Goal: Find specific page/section: Find specific page/section

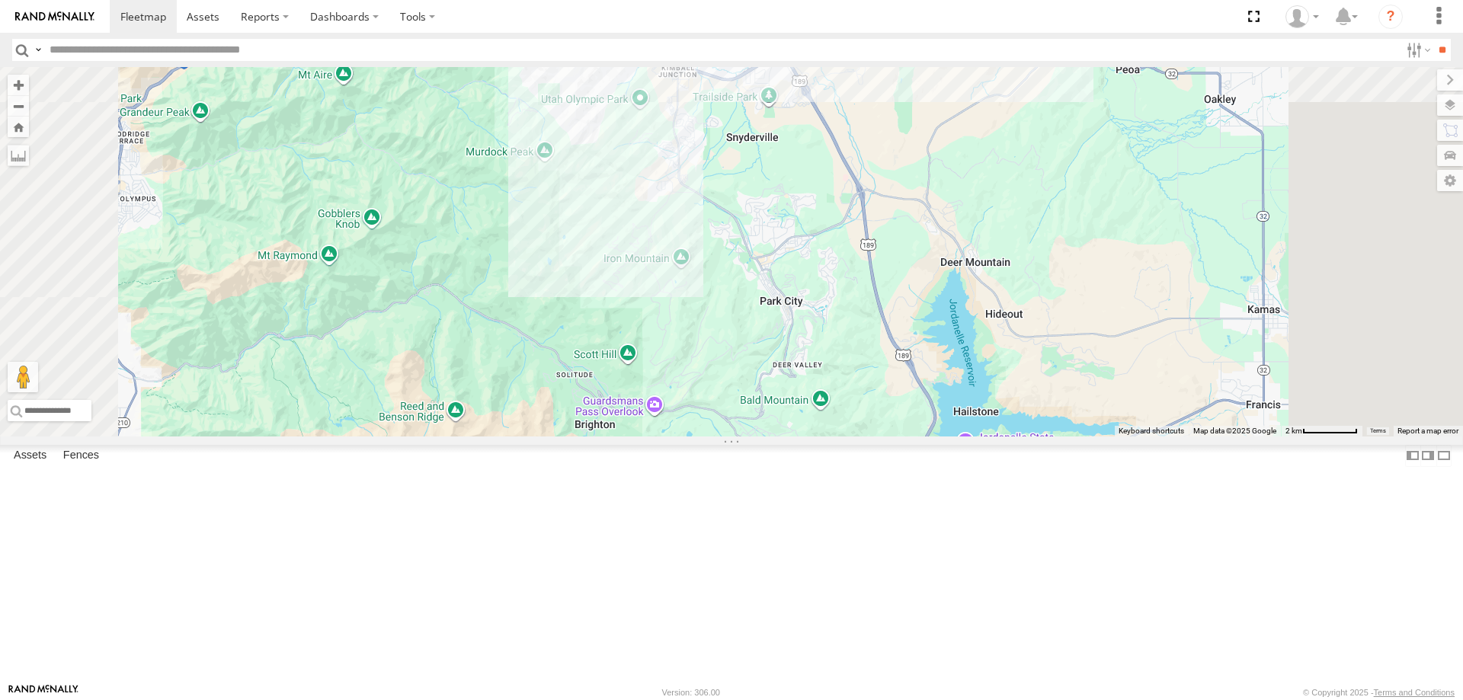
drag, startPoint x: 1088, startPoint y: 210, endPoint x: 1082, endPoint y: 263, distance: 52.8
click at [1083, 264] on div "JORGE 2020 F350 GT2 SHOP 2022 F150 MITCH 2017 F150 DEX 2008 Chevy JAKE 2014 Che…" at bounding box center [731, 251] width 1463 height 369
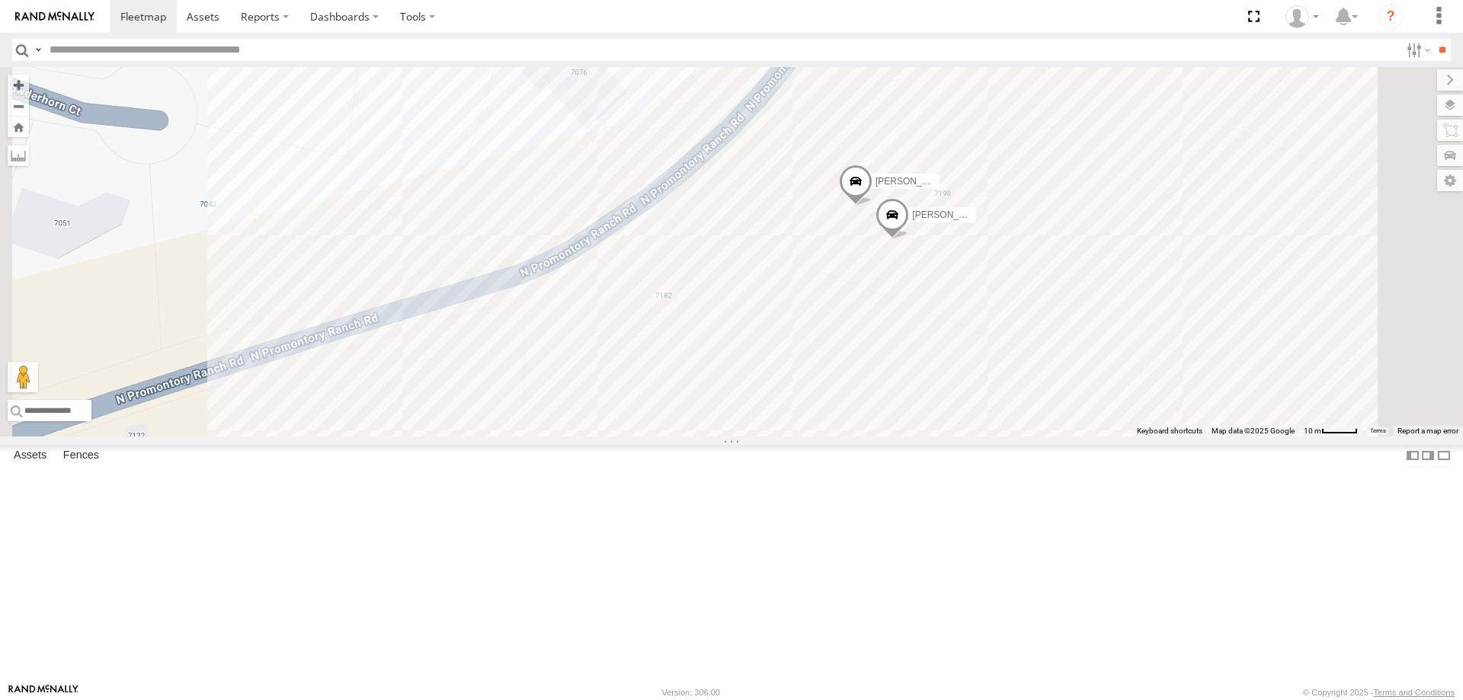
drag, startPoint x: 1092, startPoint y: 300, endPoint x: 1089, endPoint y: 469, distance: 169.1
click at [1089, 436] on div "JORGE 2020 F350 GT2 SHOP 2022 F150 MITCH 2017 F150 DEX 2008 Chevy JAKE 2014 Che…" at bounding box center [731, 251] width 1463 height 369
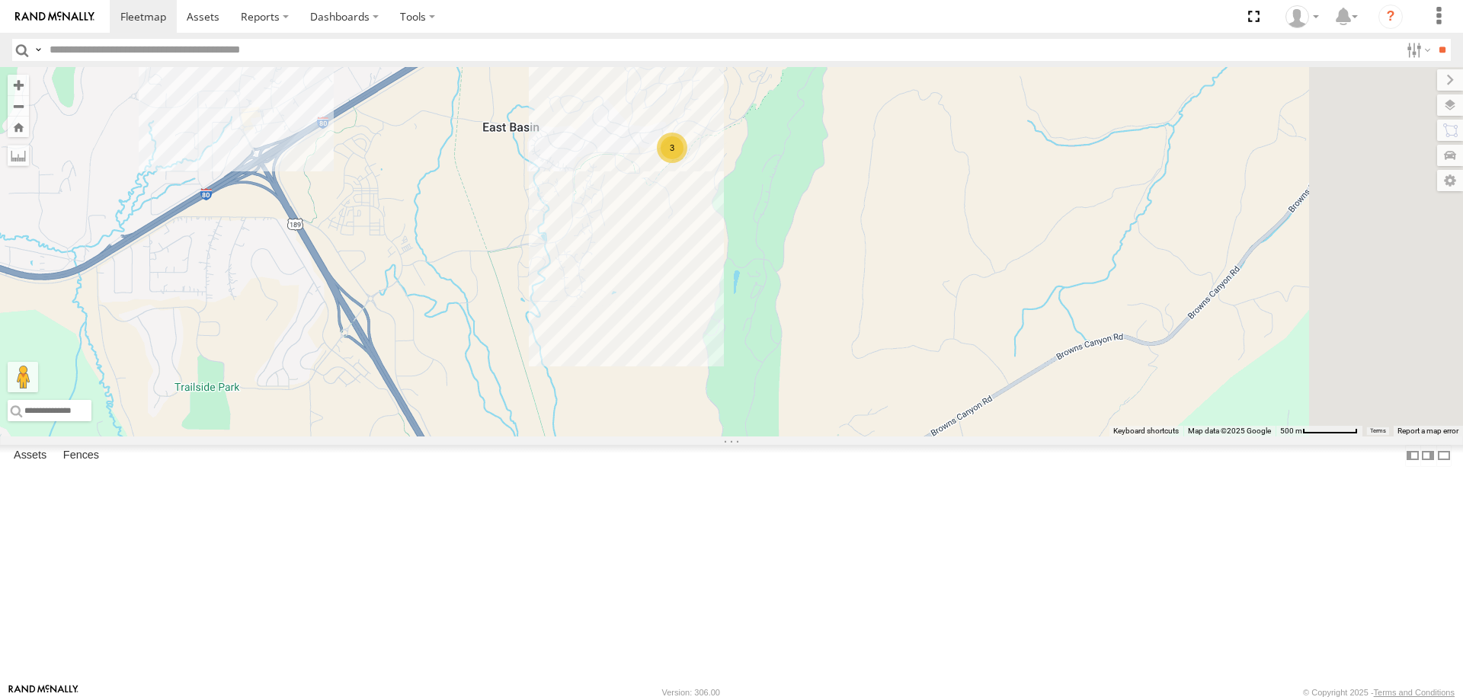
drag, startPoint x: 1137, startPoint y: 314, endPoint x: 829, endPoint y: 392, distance: 317.4
click at [829, 392] on div "JORGE 2020 F350 GT2 SHOP 2022 F150 MITCH 2017 F150 DEX 2008 Chevy JAKE 2014 Che…" at bounding box center [731, 251] width 1463 height 369
click at [0, 0] on span "Satellite" at bounding box center [0, 0] width 0 height 0
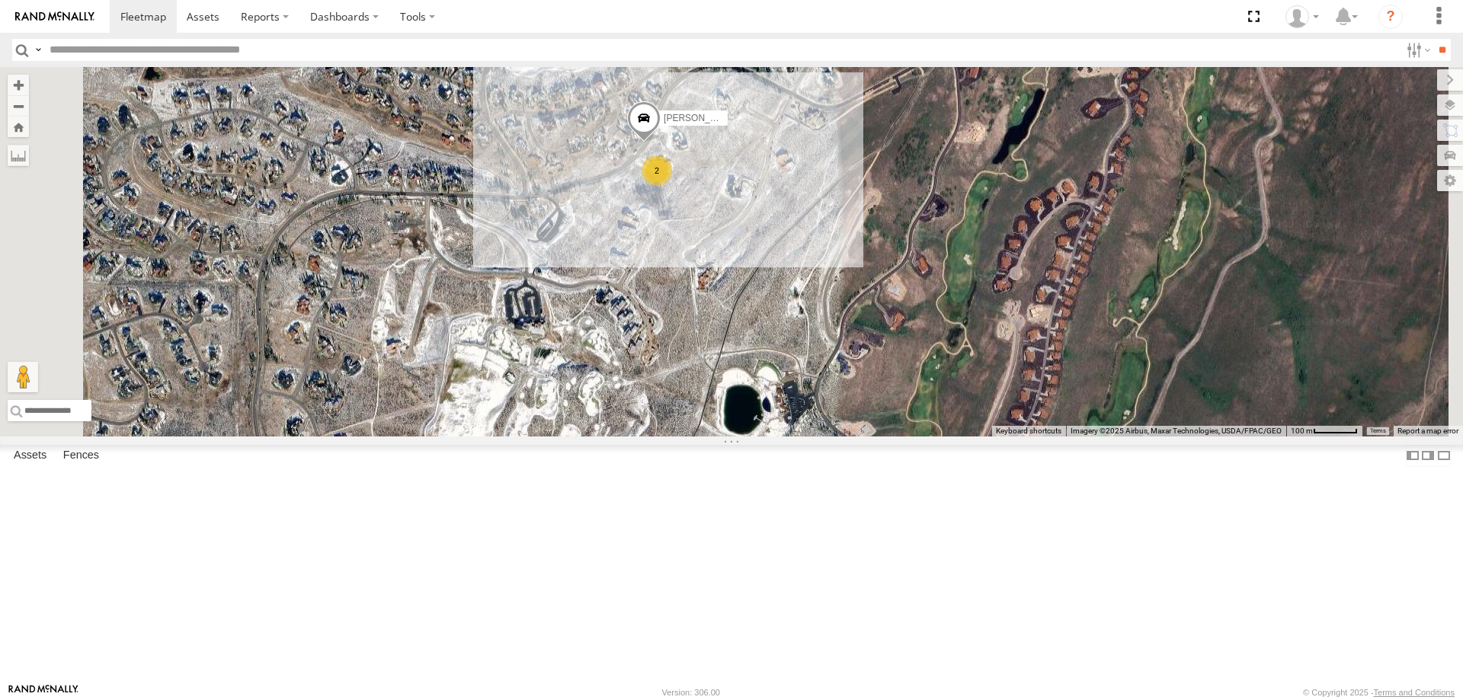
drag, startPoint x: 853, startPoint y: 271, endPoint x: 888, endPoint y: 393, distance: 126.8
click at [888, 393] on div "JORGE 2020 F350 GT2 SHOP 2022 F150 MITCH 2017 F150 DEX 2008 Chevy JAKE 2014 Che…" at bounding box center [731, 251] width 1463 height 369
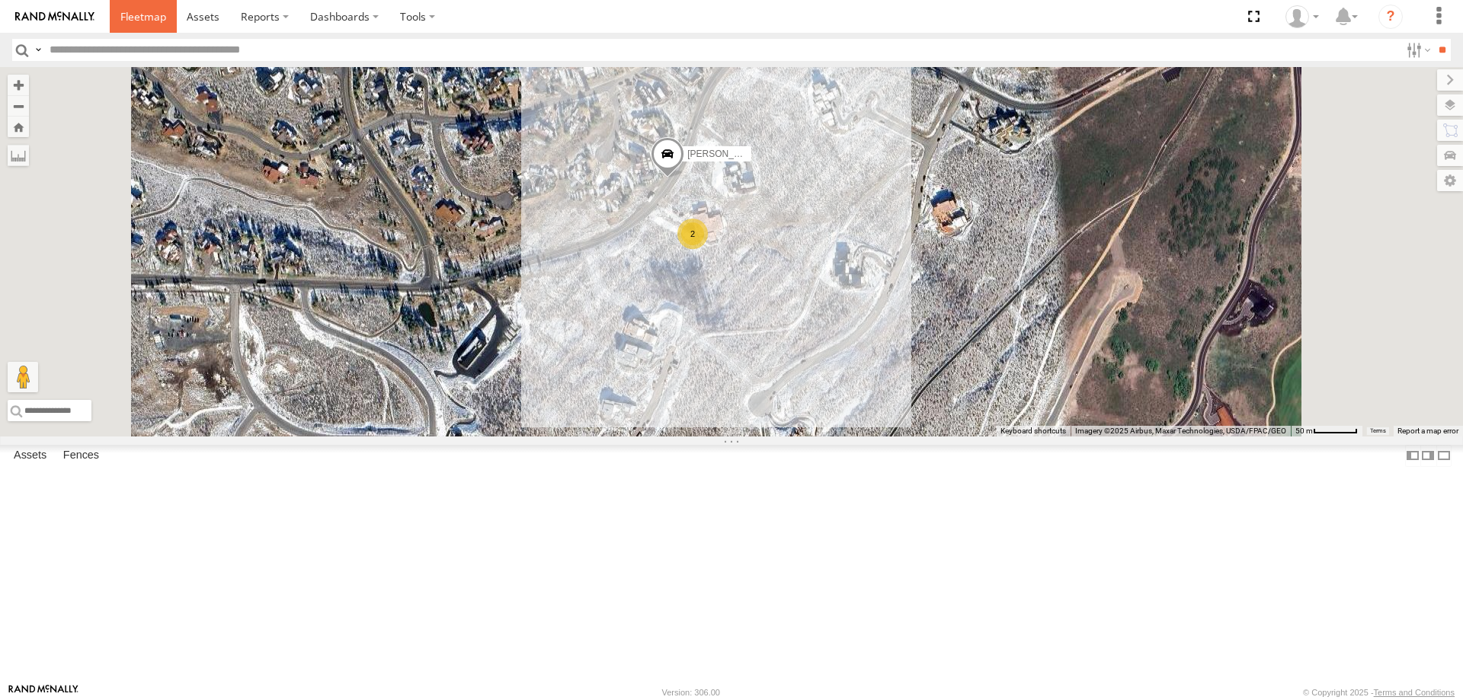
click at [142, 18] on span at bounding box center [143, 16] width 46 height 14
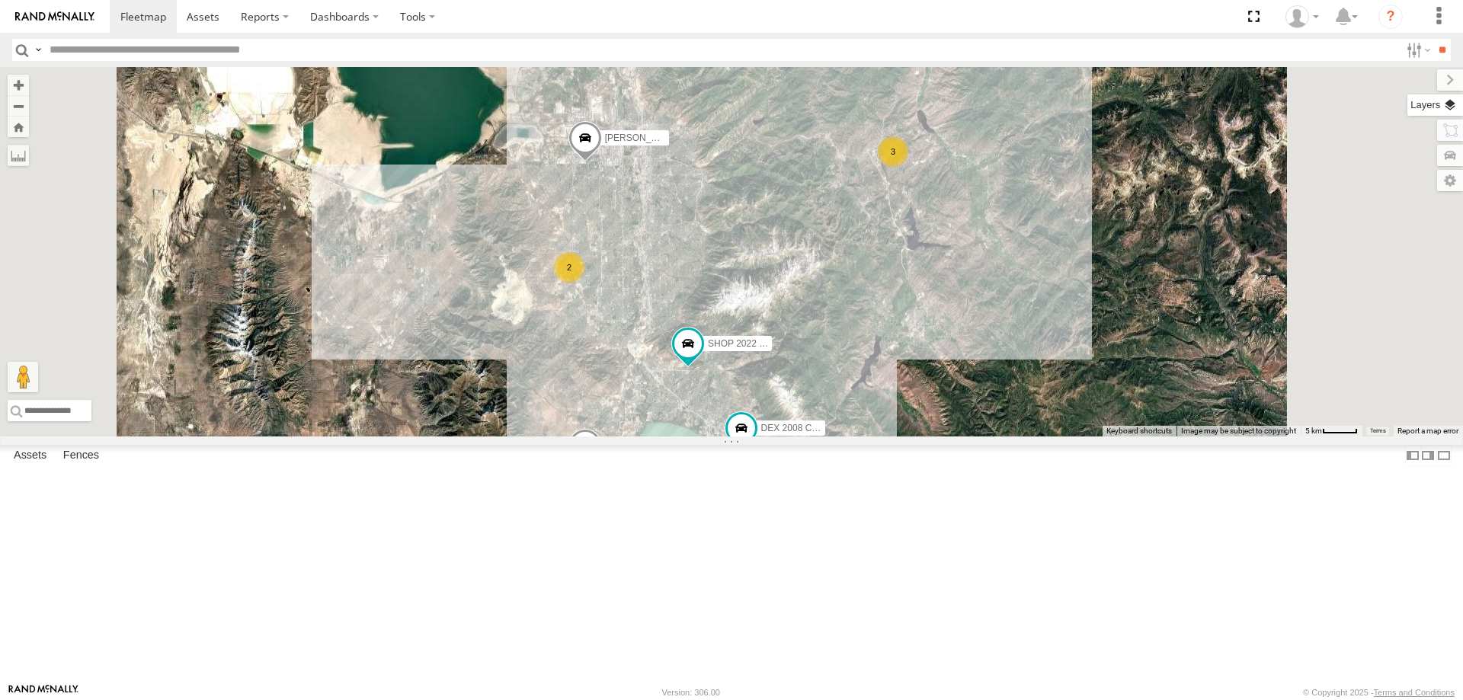
click at [1448, 106] on label at bounding box center [1435, 104] width 56 height 21
click at [0, 0] on span "Basemaps" at bounding box center [0, 0] width 0 height 0
click at [0, 0] on span "Roadmap" at bounding box center [0, 0] width 0 height 0
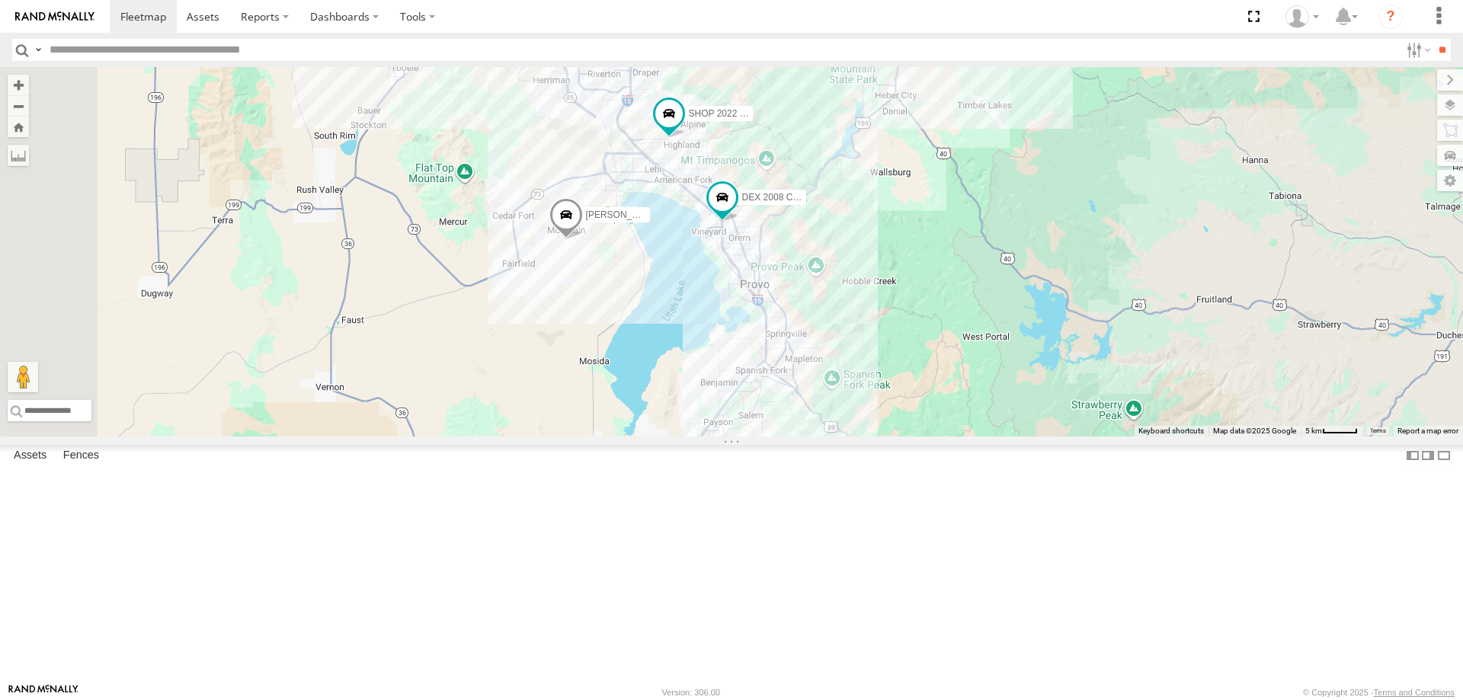
drag, startPoint x: 1035, startPoint y: 429, endPoint x: 1003, endPoint y: 158, distance: 272.3
click at [1007, 160] on div "2 JORGE 2020 F350 GT2 3 SHOP 2022 F150 MITCH 2017 F150 DEX 2008 Chevy JAKE 2014…" at bounding box center [731, 251] width 1463 height 369
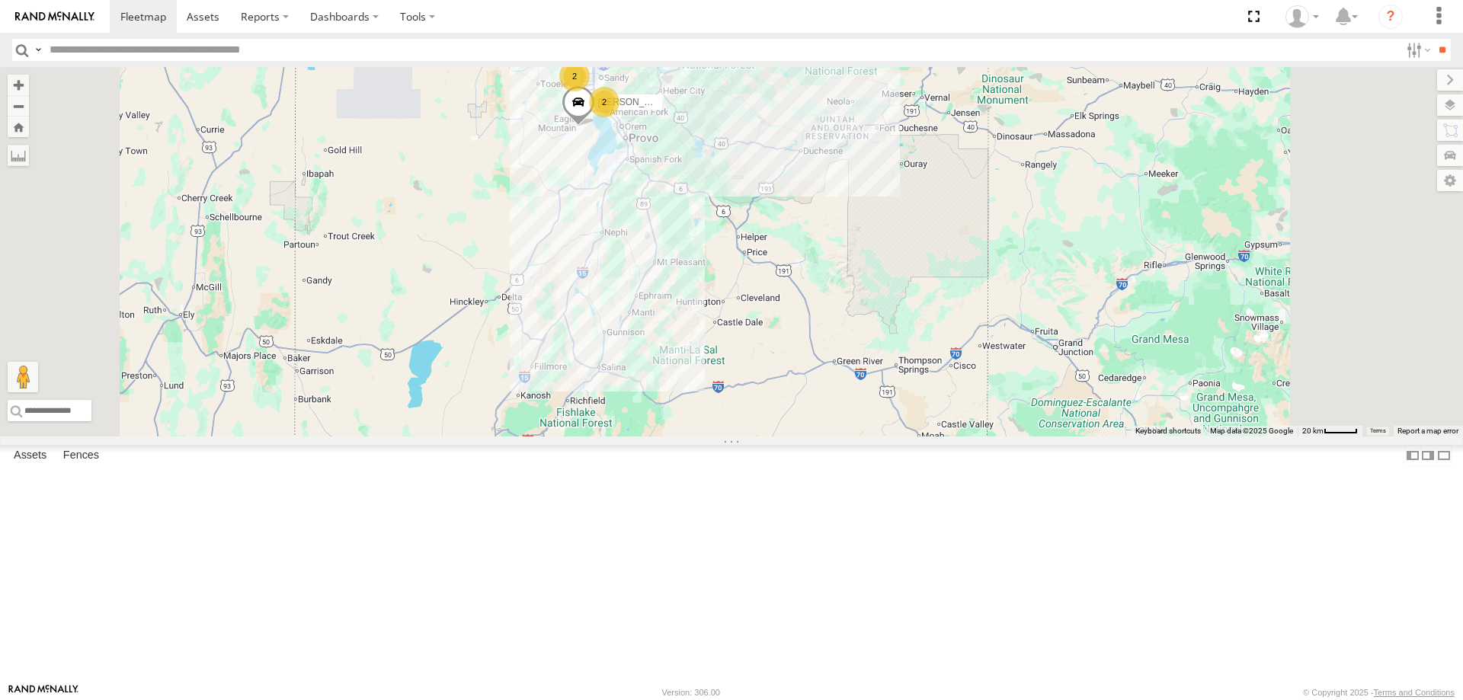
drag, startPoint x: 827, startPoint y: 247, endPoint x: 867, endPoint y: 360, distance: 119.5
click at [867, 360] on div "JORGE 2020 F350 GT2 MITCH 2017 F150 JAKE 2014 Chevy 2 3 2" at bounding box center [731, 251] width 1463 height 369
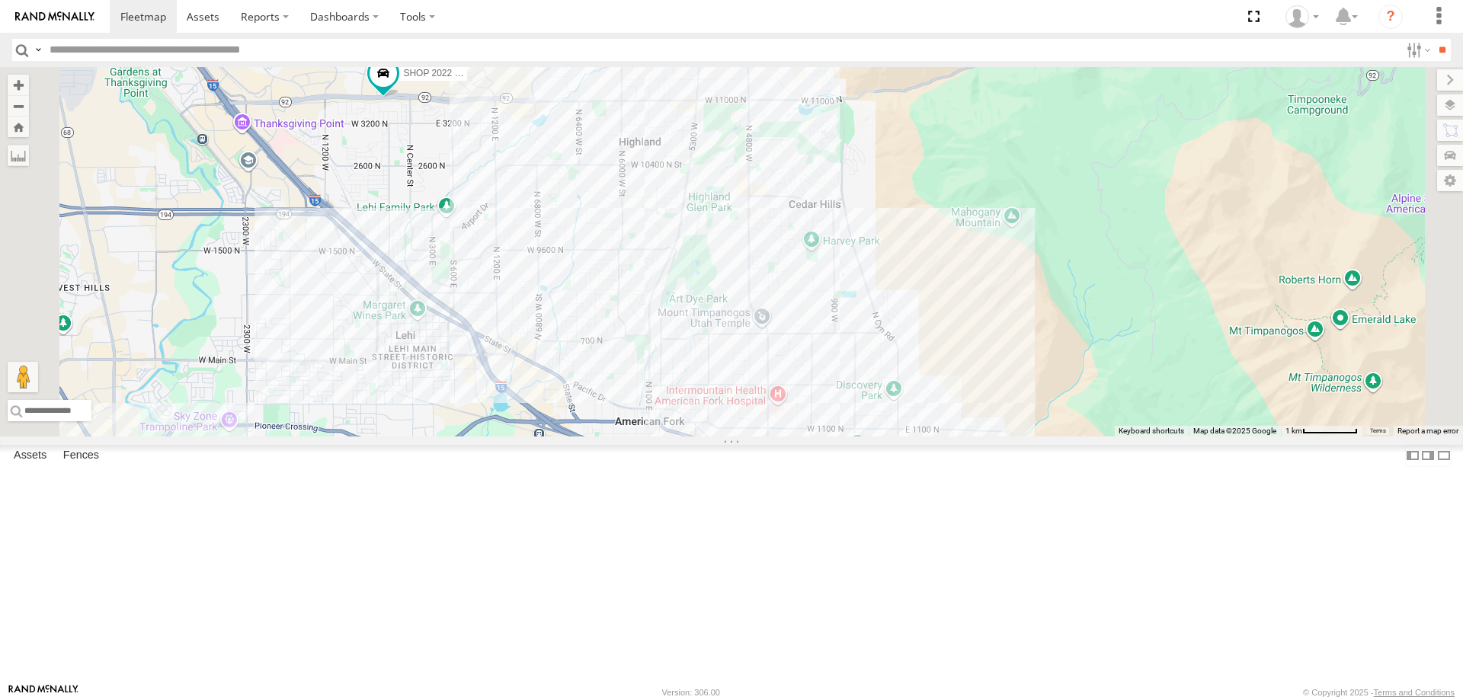
click at [732, 167] on div "JORGE 2020 F350 GT2 MITCH 2017 F150 JAKE 2014 Chevy SHOP 2022 F150 DEX 2008 Che…" at bounding box center [731, 251] width 1463 height 369
click at [841, 280] on div "JORGE 2020 F350 GT2 MITCH 2017 F150 JAKE 2014 Chevy SHOP 2022 F150 DEX 2008 Che…" at bounding box center [731, 251] width 1463 height 369
click at [839, 276] on div "JORGE 2020 F350 GT2 MITCH 2017 F150 JAKE 2014 Chevy SHOP 2022 F150 DEX 2008 Che…" at bounding box center [731, 251] width 1463 height 369
click at [756, 354] on div "JORGE 2020 F350 GT2 MITCH 2017 F150 JAKE 2014 Chevy SHOP 2022 F150 DEX 2008 Che…" at bounding box center [731, 251] width 1463 height 369
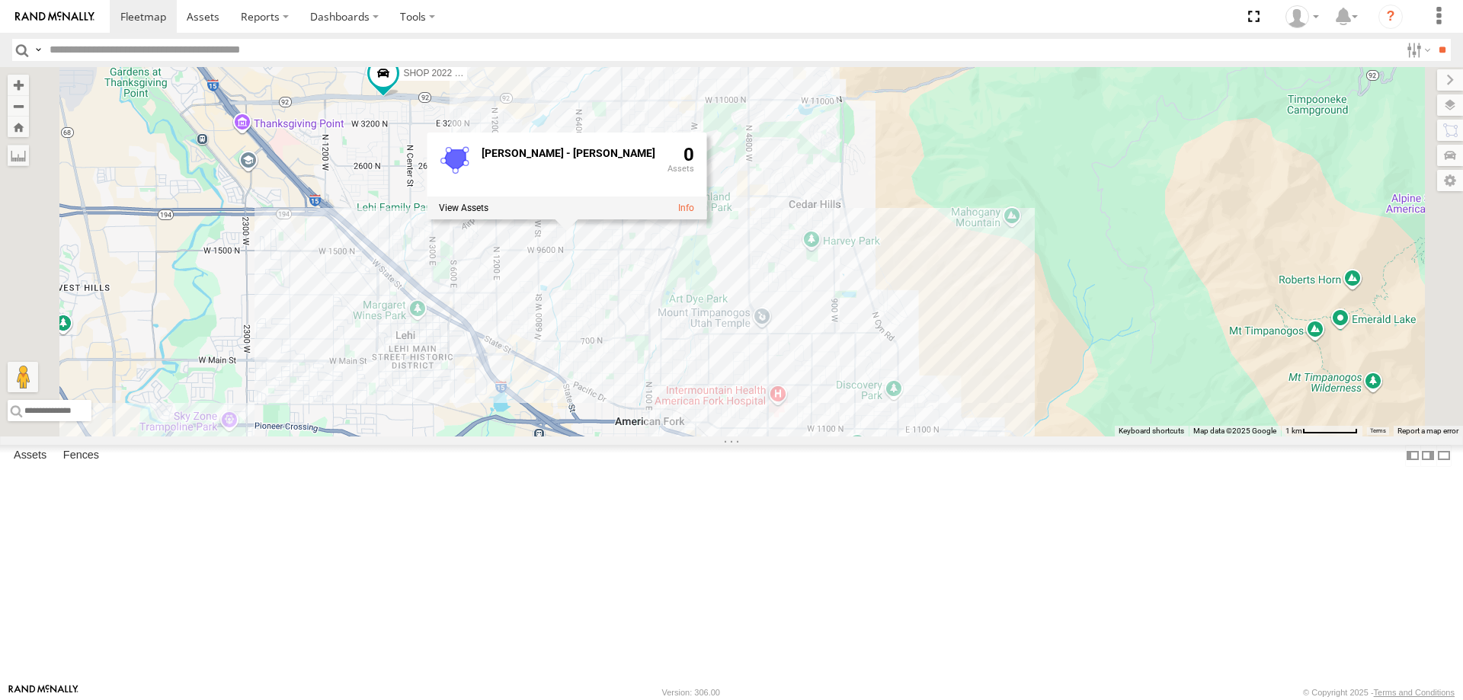
click at [996, 415] on div "JORGE 2020 F350 GT2 MITCH 2017 F150 JAKE 2014 Chevy SHOP 2022 F150 DEX 2008 Che…" at bounding box center [731, 251] width 1463 height 369
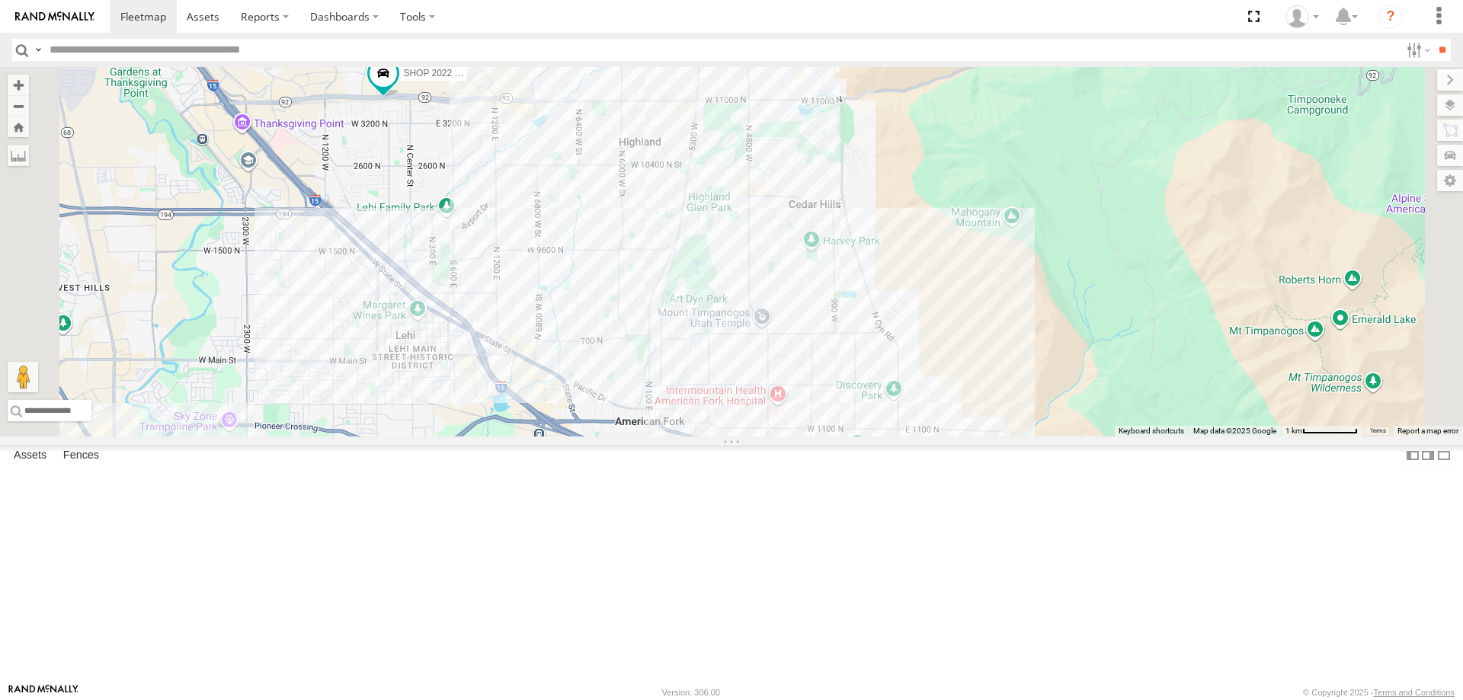
click at [996, 408] on div "JORGE 2020 F350 GT2 MITCH 2017 F150 JAKE 2014 Chevy SHOP 2022 F150 DEX 2008 Che…" at bounding box center [731, 251] width 1463 height 369
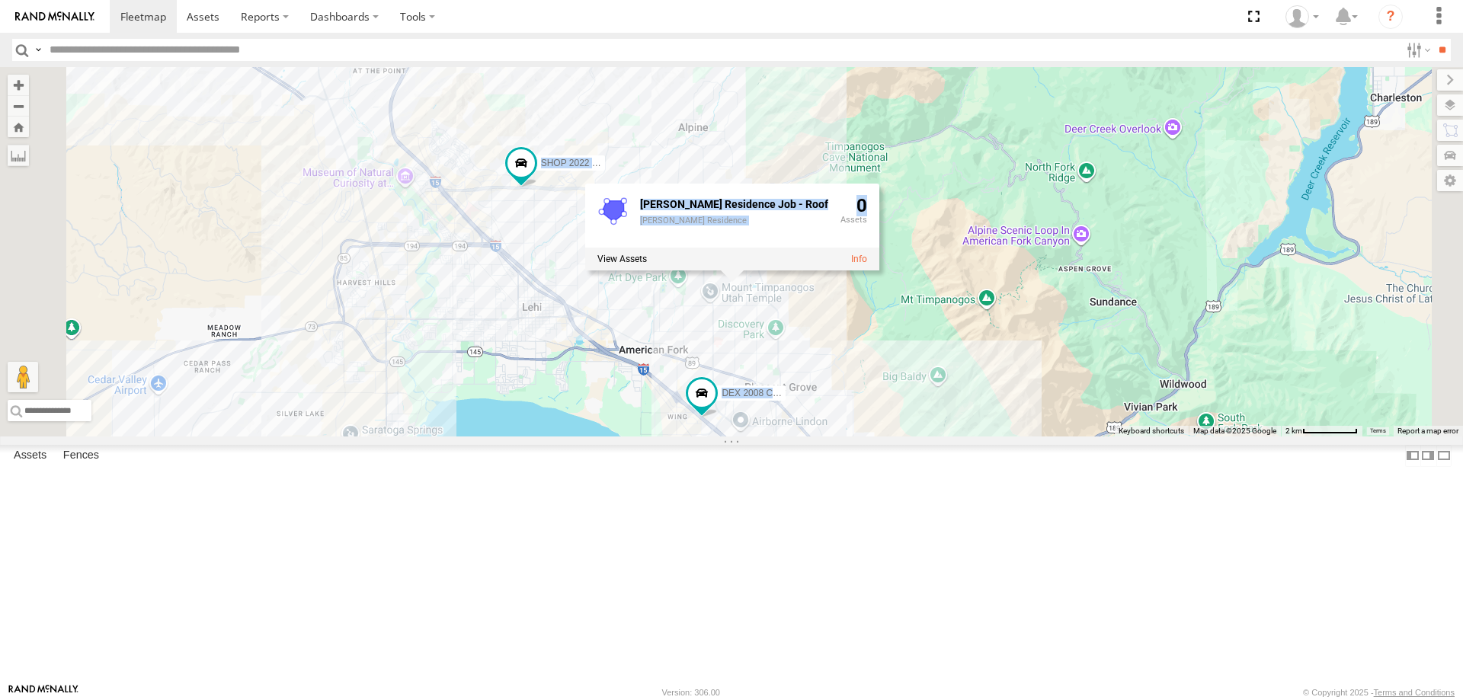
drag, startPoint x: 820, startPoint y: 381, endPoint x: 932, endPoint y: 420, distance: 118.5
click at [940, 424] on div "JORGE 2020 F350 GT2 MITCH 2017 F150 JAKE 2014 Chevy SHOP 2022 F150 DEX 2008 Che…" at bounding box center [731, 251] width 1463 height 369
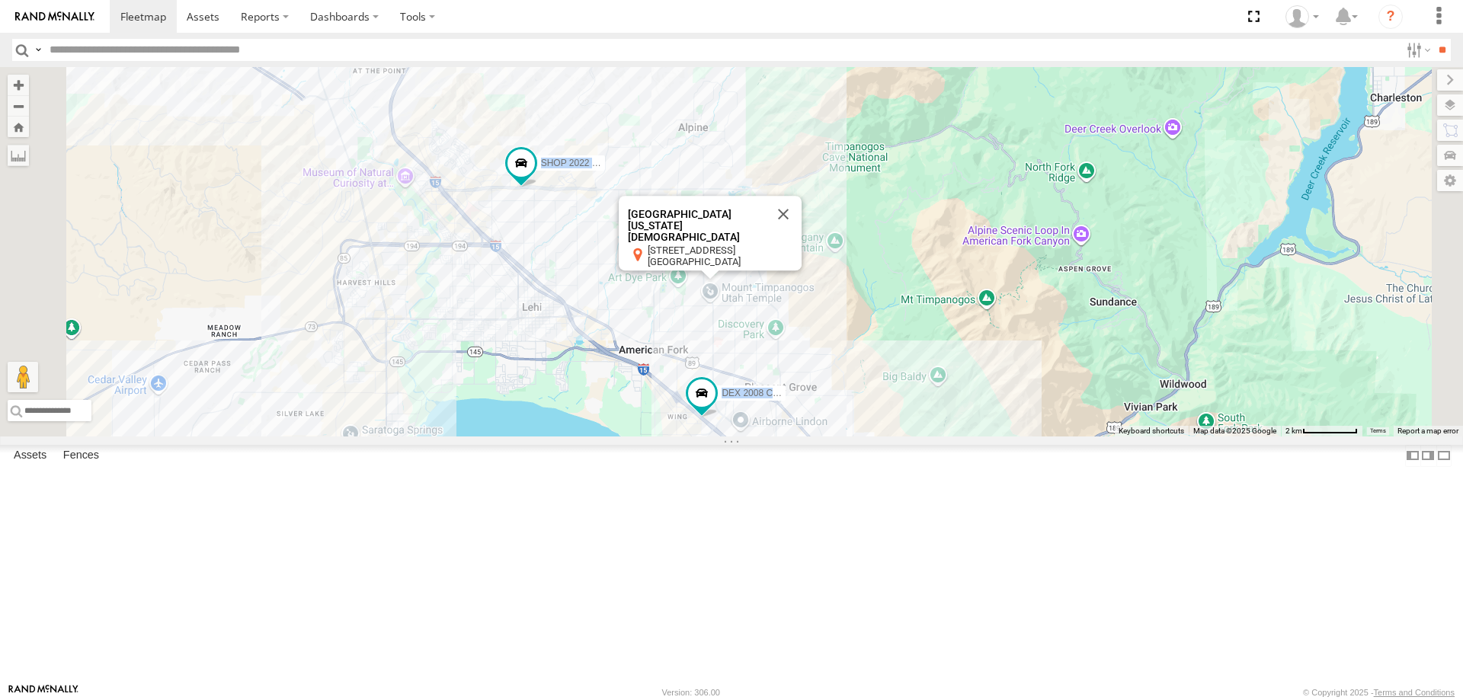
click at [633, 254] on div "JORGE 2020 F350 GT2 MITCH 2017 F150 JAKE 2014 Chevy SHOP 2022 F150 DEX 2008 Che…" at bounding box center [731, 251] width 1463 height 369
click at [746, 134] on div "JORGE 2020 F350 GT2 MITCH 2017 F150 JAKE 2014 Chevy SHOP 2022 F150 DEX 2008 Che…" at bounding box center [731, 251] width 1463 height 369
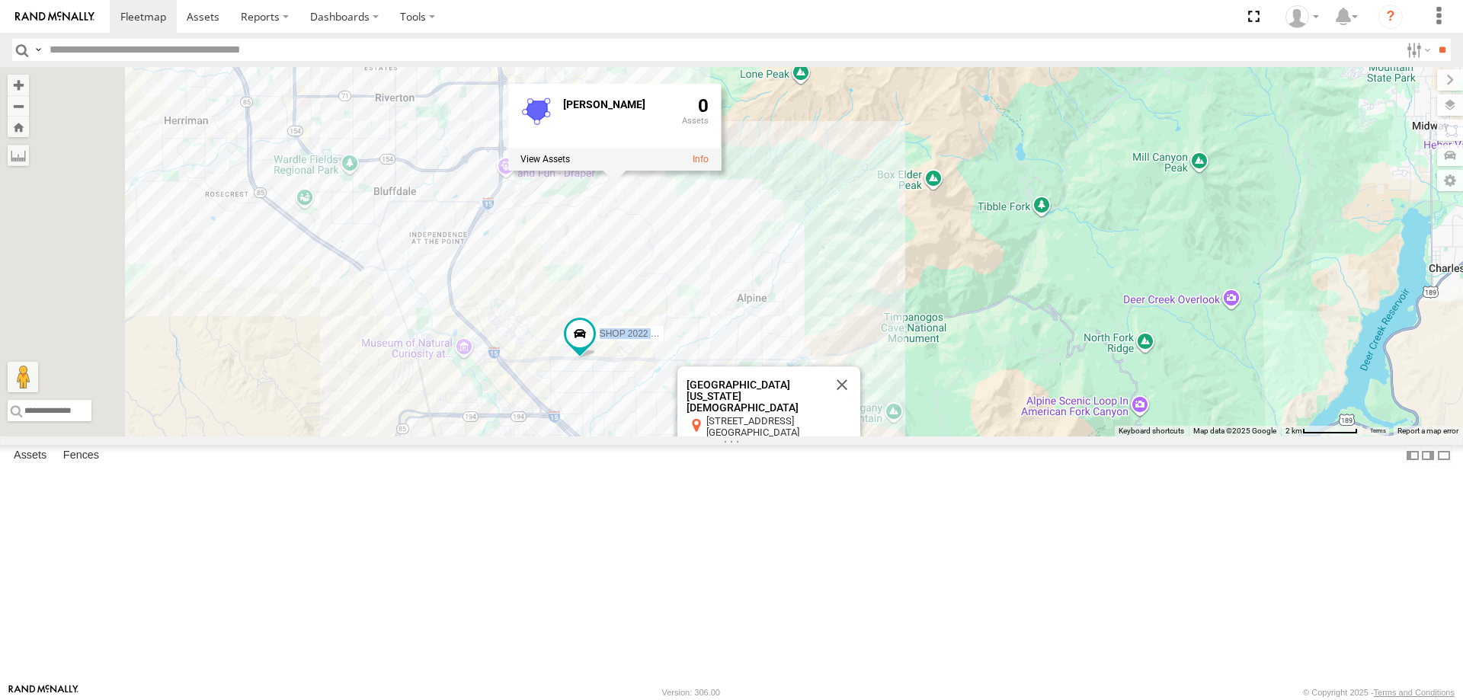
drag, startPoint x: 754, startPoint y: 215, endPoint x: 819, endPoint y: 396, distance: 192.5
click at [818, 396] on div "JORGE 2020 F350 GT2 MITCH 2017 F150 JAKE 2014 Chevy SHOP 2022 F150 DEX 2008 Che…" at bounding box center [731, 251] width 1463 height 369
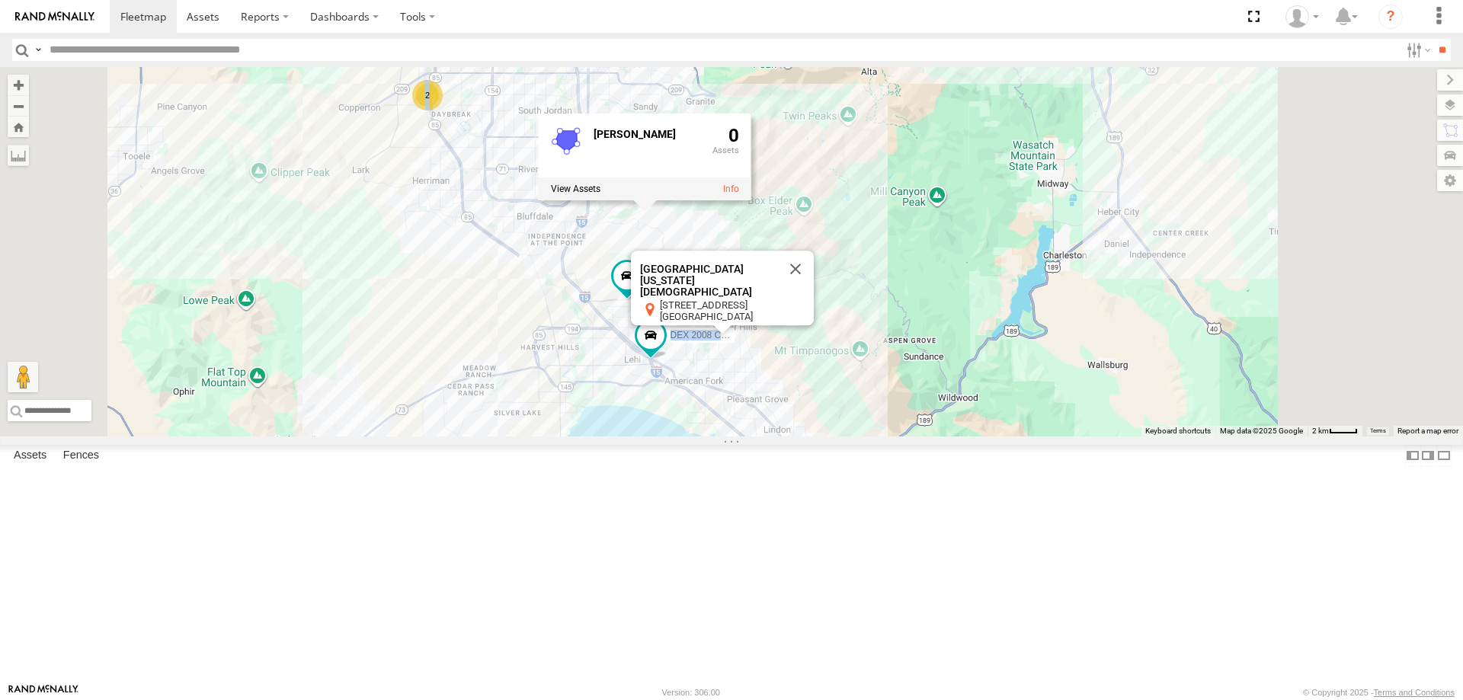
click at [839, 197] on div "JORGE 2020 F350 GT2 MITCH 2017 F150 JAKE 2014 Chevy SHOP 2022 F150 DEX 2008 Che…" at bounding box center [731, 251] width 1463 height 369
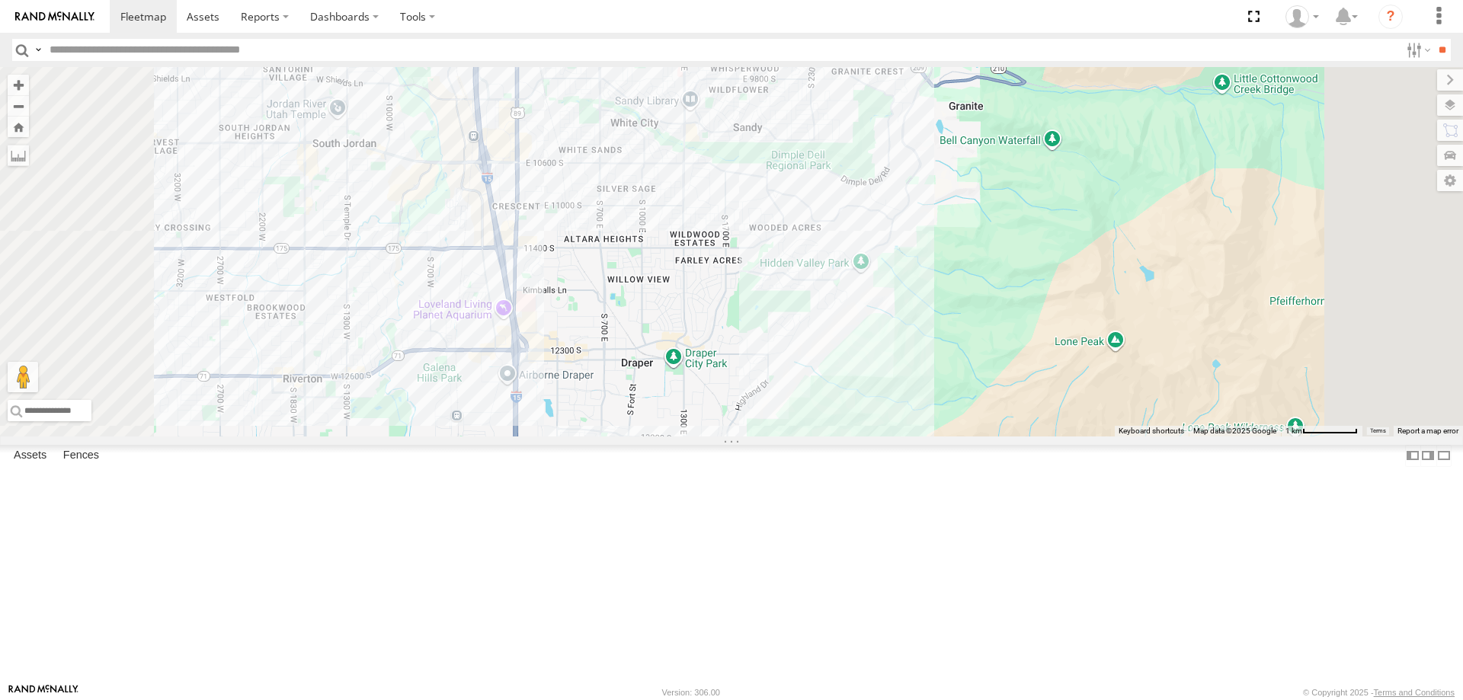
click at [929, 436] on div "JORGE 2020 F350 GT2 MITCH 2017 F150 JAKE 2014 Chevy SHOP 2022 F150 DEX 2008 Che…" at bounding box center [731, 251] width 1463 height 369
click at [1044, 349] on div "JORGE 2020 F350 GT2 MITCH 2017 F150 JAKE 2014 Chevy SHOP 2022 F150 DEX 2008 Che…" at bounding box center [731, 251] width 1463 height 369
click at [817, 181] on div "JORGE 2020 F350 GT2 MITCH 2017 F150 JAKE 2014 Chevy SHOP 2022 F150 DEX 2008 Che…" at bounding box center [731, 251] width 1463 height 369
click at [837, 397] on div "JORGE 2020 F350 GT2 MITCH 2017 F150 JAKE 2014 Chevy SHOP 2022 F150 DEX 2008 Che…" at bounding box center [731, 251] width 1463 height 369
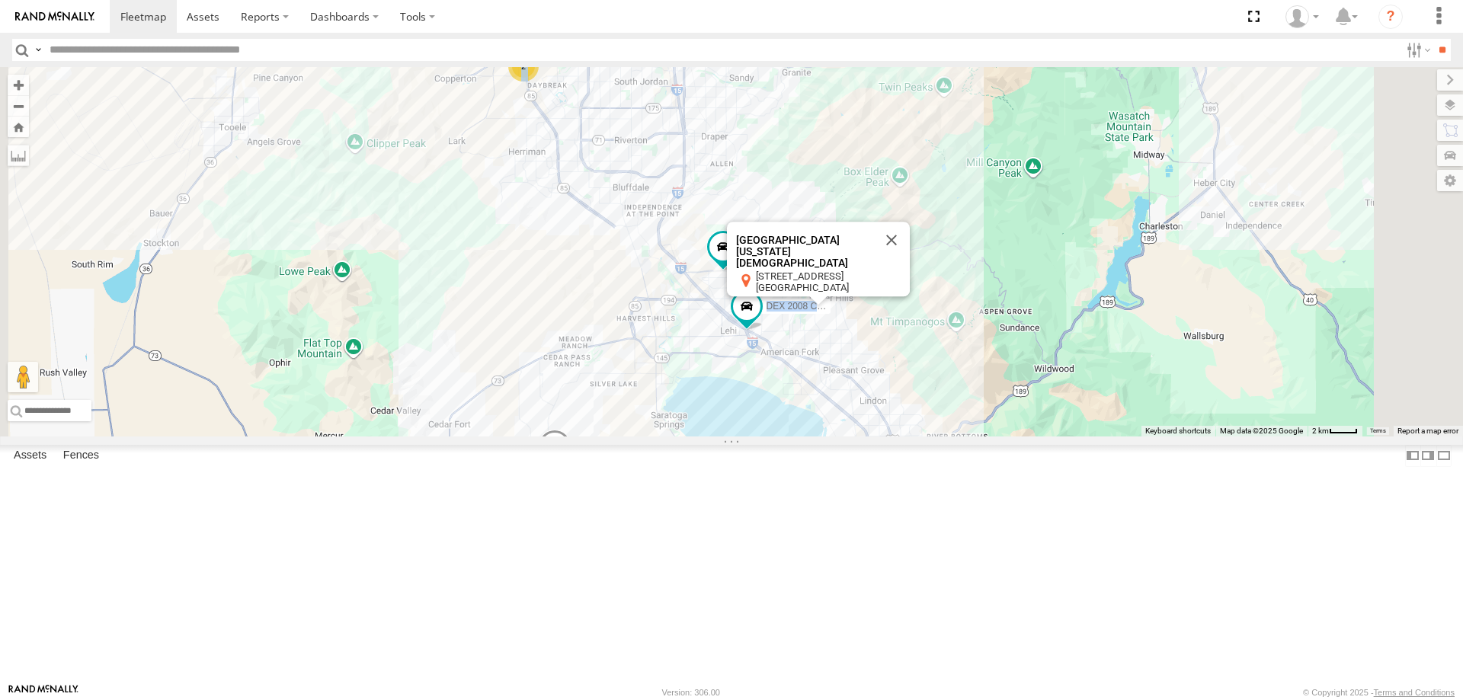
drag, startPoint x: 961, startPoint y: 427, endPoint x: 948, endPoint y: 236, distance: 190.9
click at [935, 217] on div "JORGE 2020 F350 GT2 MITCH 2017 F150 JAKE 2014 Chevy SHOP 2022 F150 DEX 2008 Che…" at bounding box center [731, 251] width 1463 height 369
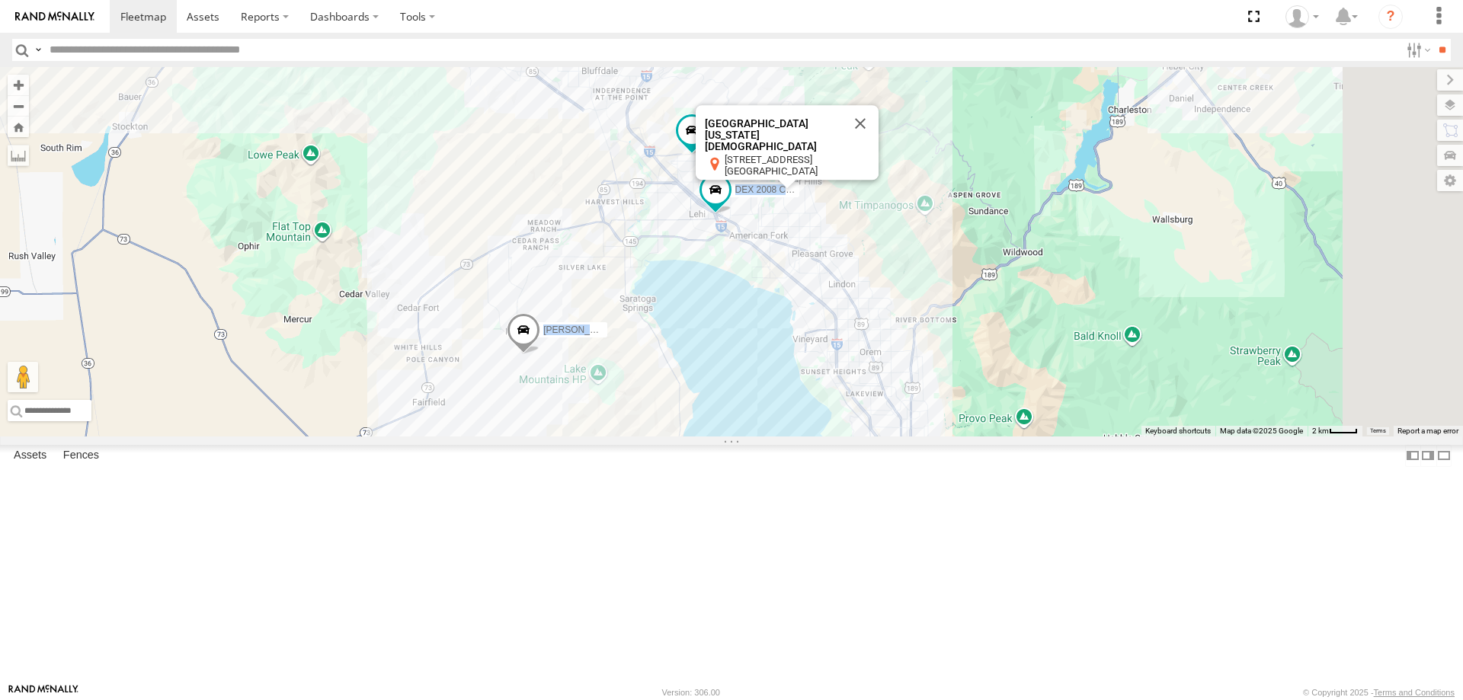
click at [1068, 436] on div "JORGE 2020 F350 GT2 MITCH 2017 F150 JAKE 2014 Chevy SHOP 2022 F150 DEX 2008 Che…" at bounding box center [731, 251] width 1463 height 369
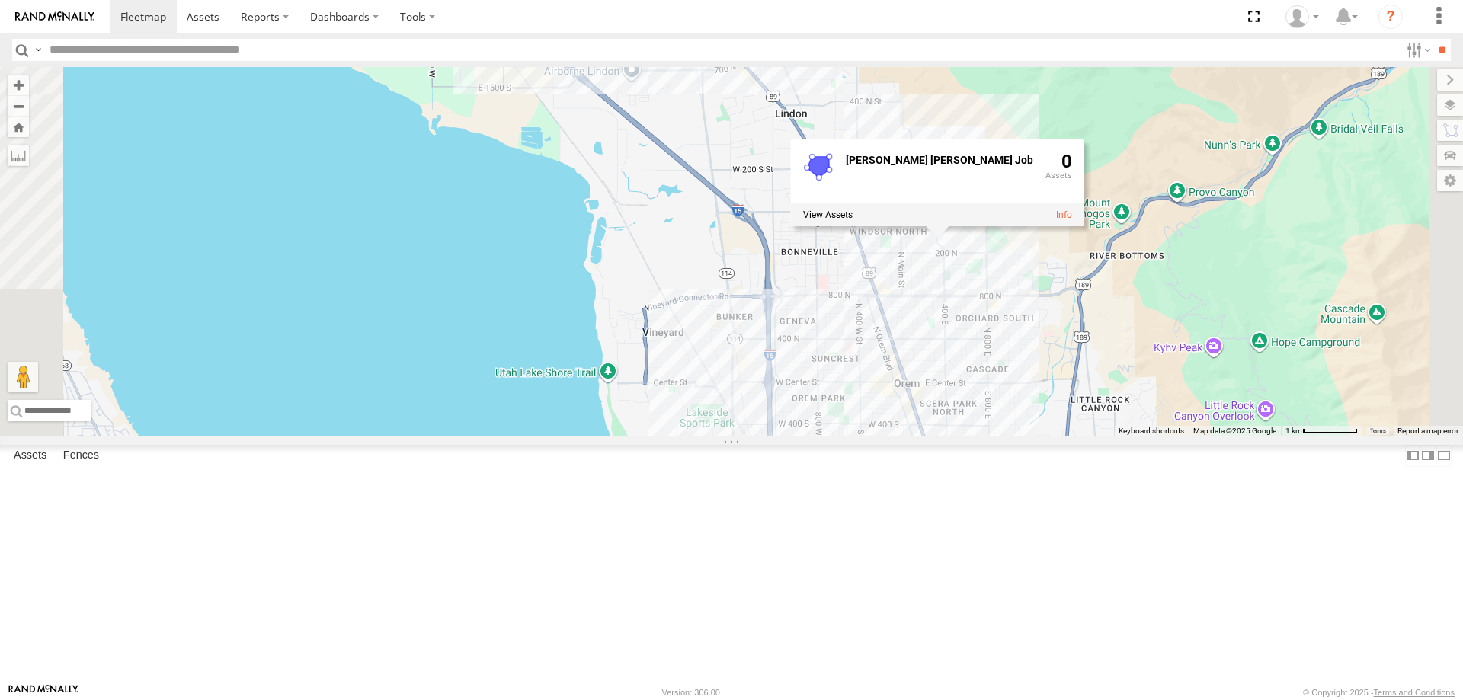
click at [1037, 436] on div "JORGE 2020 F350 GT2 MITCH 2017 F150 JAKE 2014 Chevy SHOP 2022 F150 DEX 2008 Che…" at bounding box center [731, 251] width 1463 height 369
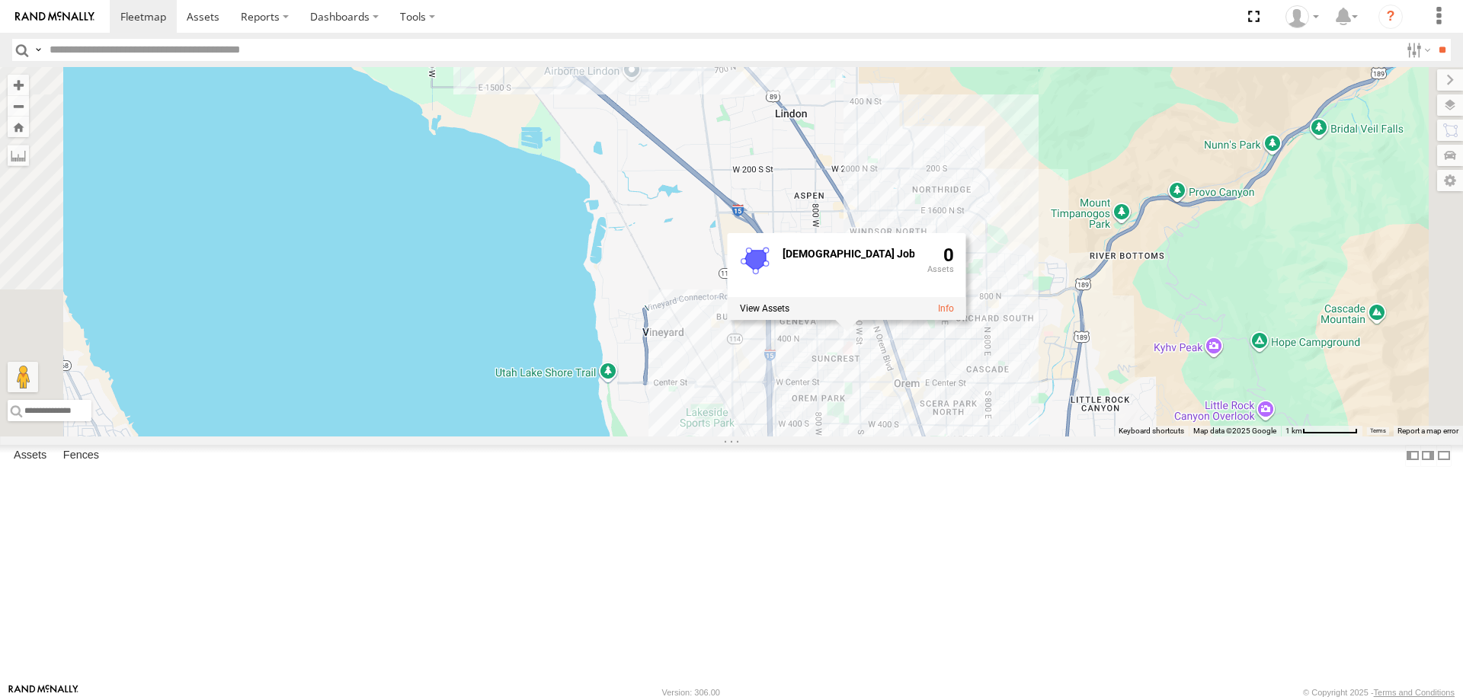
click at [1018, 436] on div "JORGE 2020 F350 GT2 MITCH 2017 F150 JAKE 2014 Chevy SHOP 2022 F150 DEX 2008 Che…" at bounding box center [731, 251] width 1463 height 369
click at [1019, 436] on div "JORGE 2020 F350 GT2 MITCH 2017 F150 JAKE 2014 Chevy SHOP 2022 F150 DEX 2008 Che…" at bounding box center [731, 251] width 1463 height 369
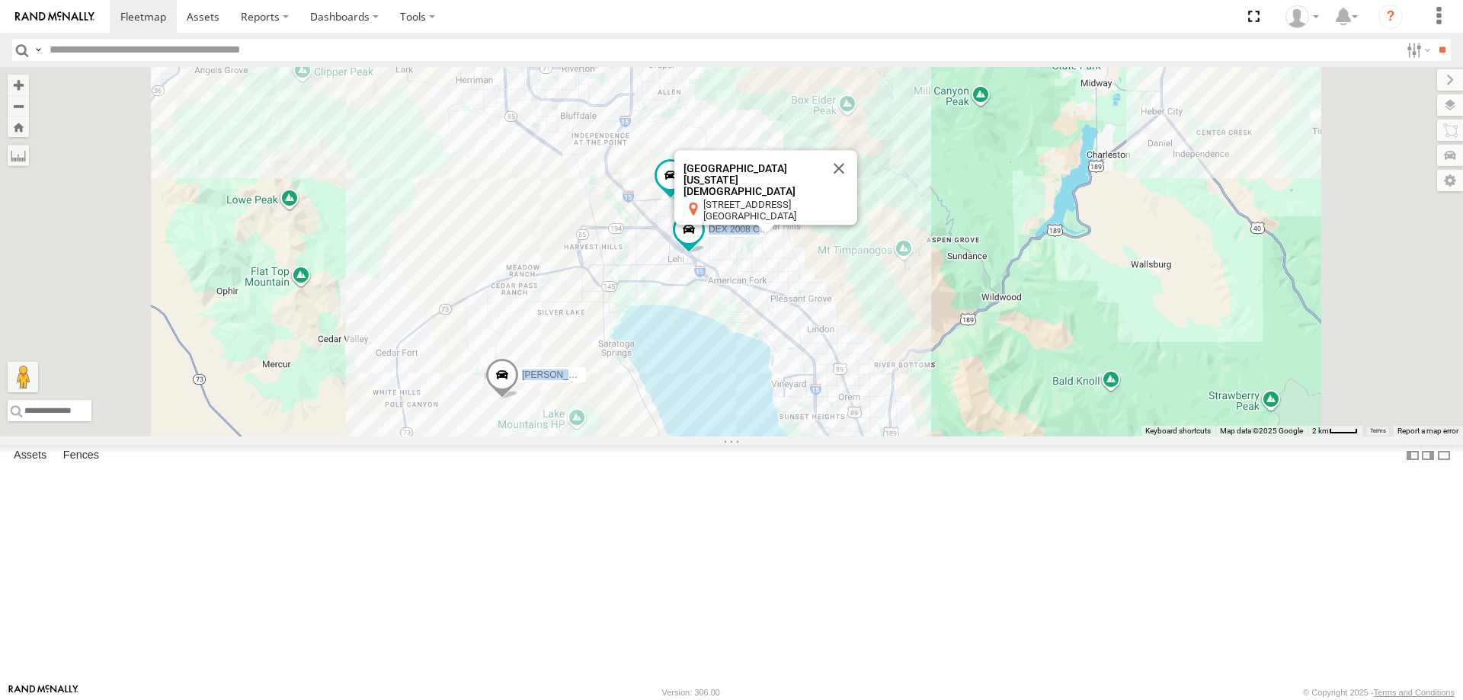
click at [1105, 436] on div "JORGE 2020 F350 GT2 MITCH 2017 F150 JAKE 2014 Chevy SHOP 2022 F150 DEX 2008 Che…" at bounding box center [731, 251] width 1463 height 369
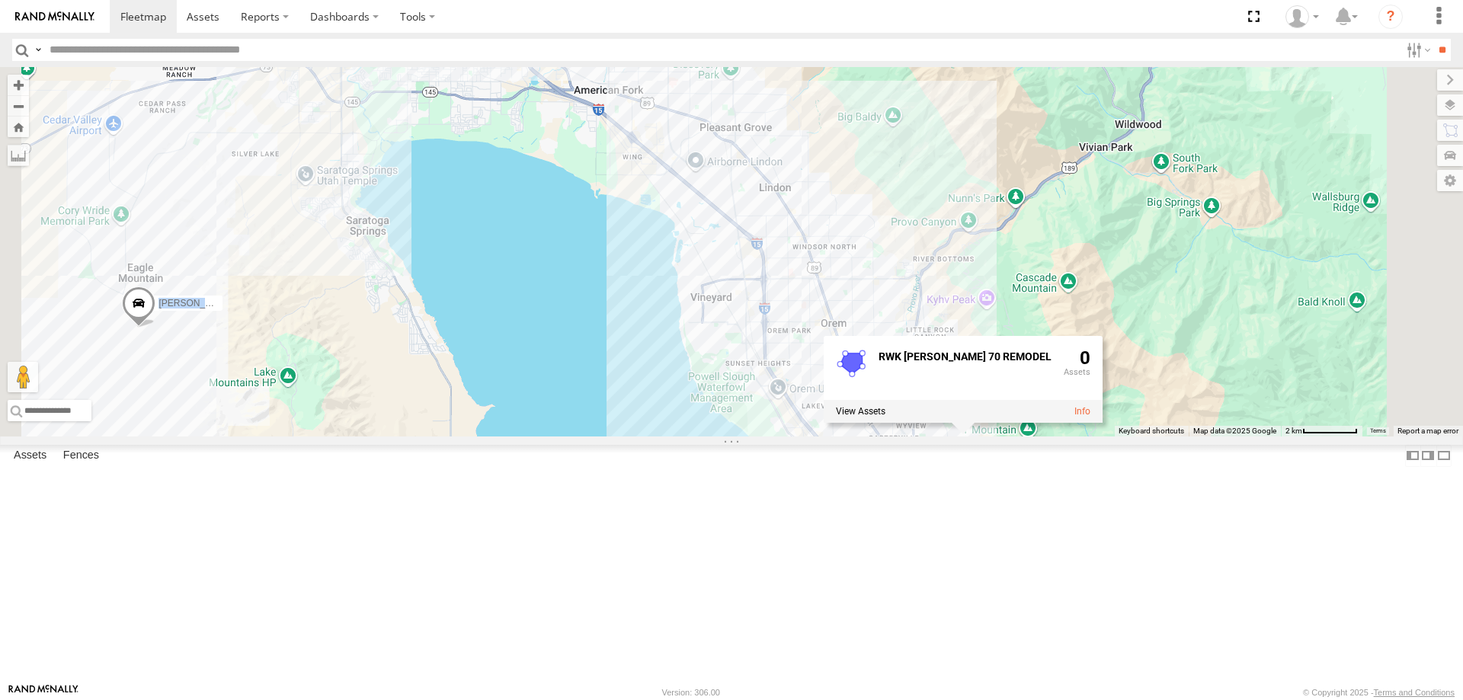
click at [1051, 436] on div "JORGE 2020 F350 GT2 MITCH 2017 F150 JAKE 2014 Chevy SHOP 2022 F150 DEX 2008 Che…" at bounding box center [731, 251] width 1463 height 369
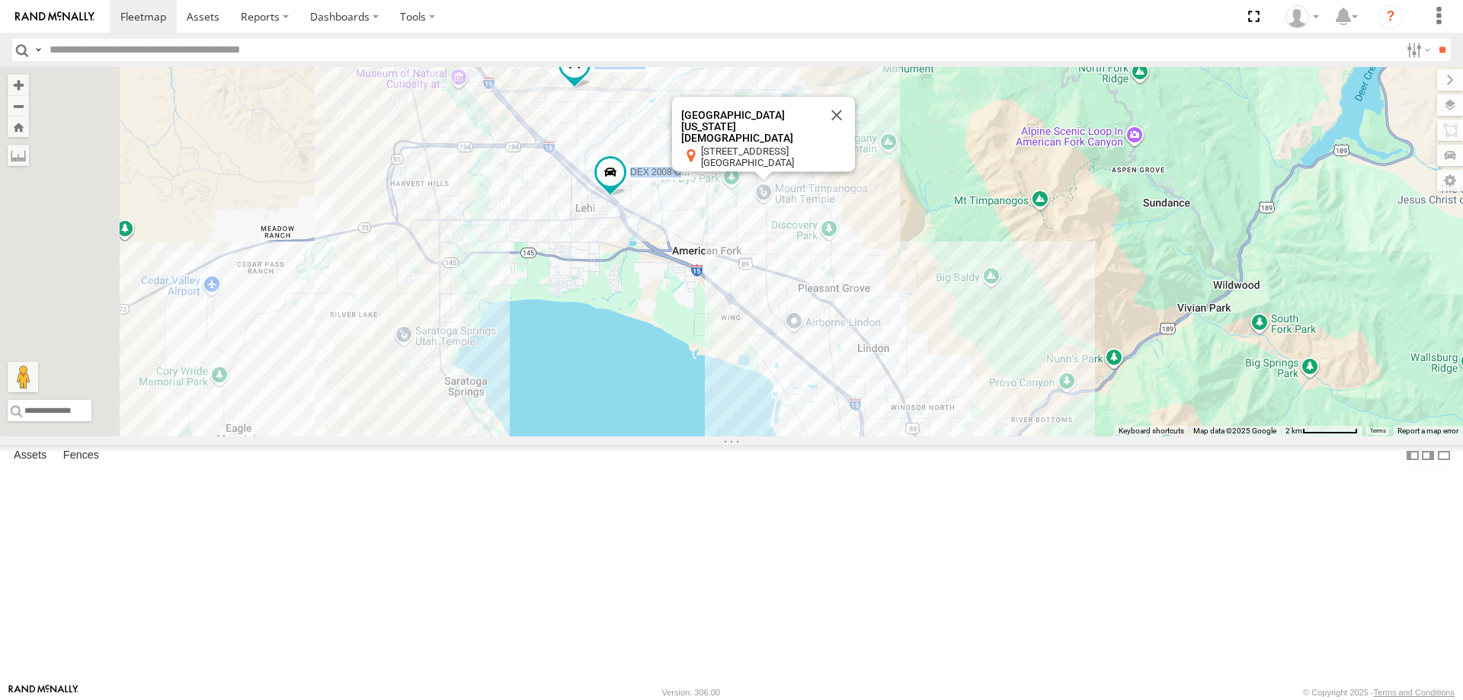
drag, startPoint x: 970, startPoint y: 354, endPoint x: 1080, endPoint y: 570, distance: 241.9
click at [1080, 436] on div "JORGE 2020 F350 GT2 MITCH 2017 F150 JAKE 2014 Chevy SHOP 2022 F150 DEX 2008 Che…" at bounding box center [731, 251] width 1463 height 369
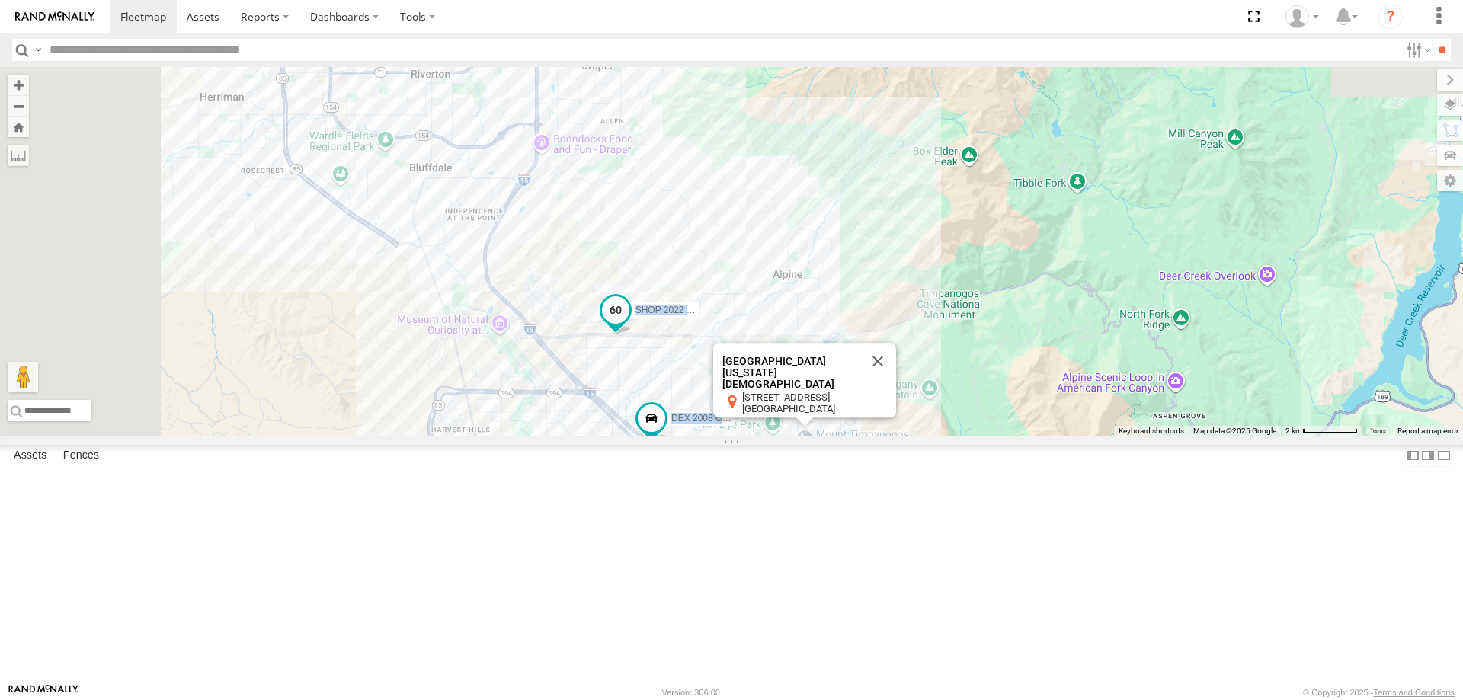
drag, startPoint x: 839, startPoint y: 383, endPoint x: 822, endPoint y: 446, distance: 64.7
click at [708, 315] on span "SHOP 2022 F150" at bounding box center [671, 310] width 72 height 11
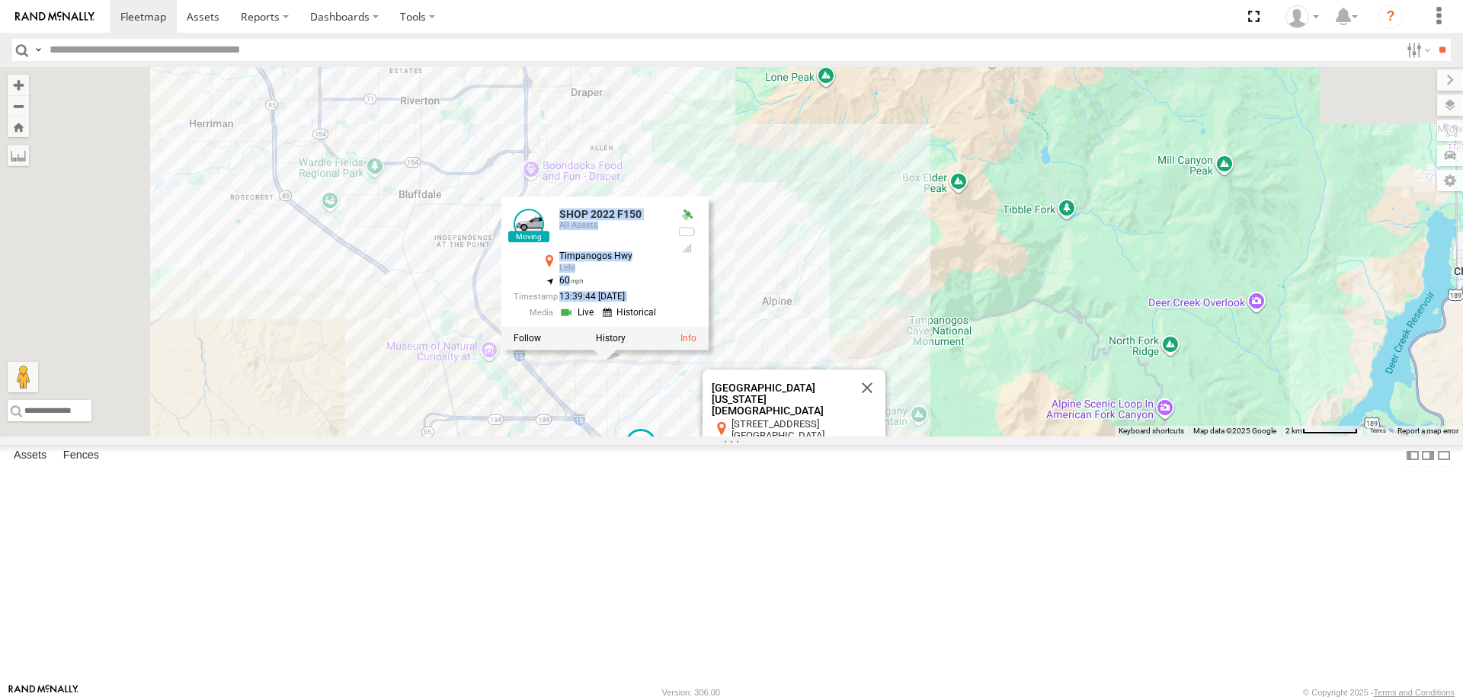
click at [1003, 318] on div "JORGE 2020 F350 GT2 MITCH 2017 F150 JAKE 2014 Chevy SHOP 2022 F150 DEX 2008 Che…" at bounding box center [731, 251] width 1463 height 369
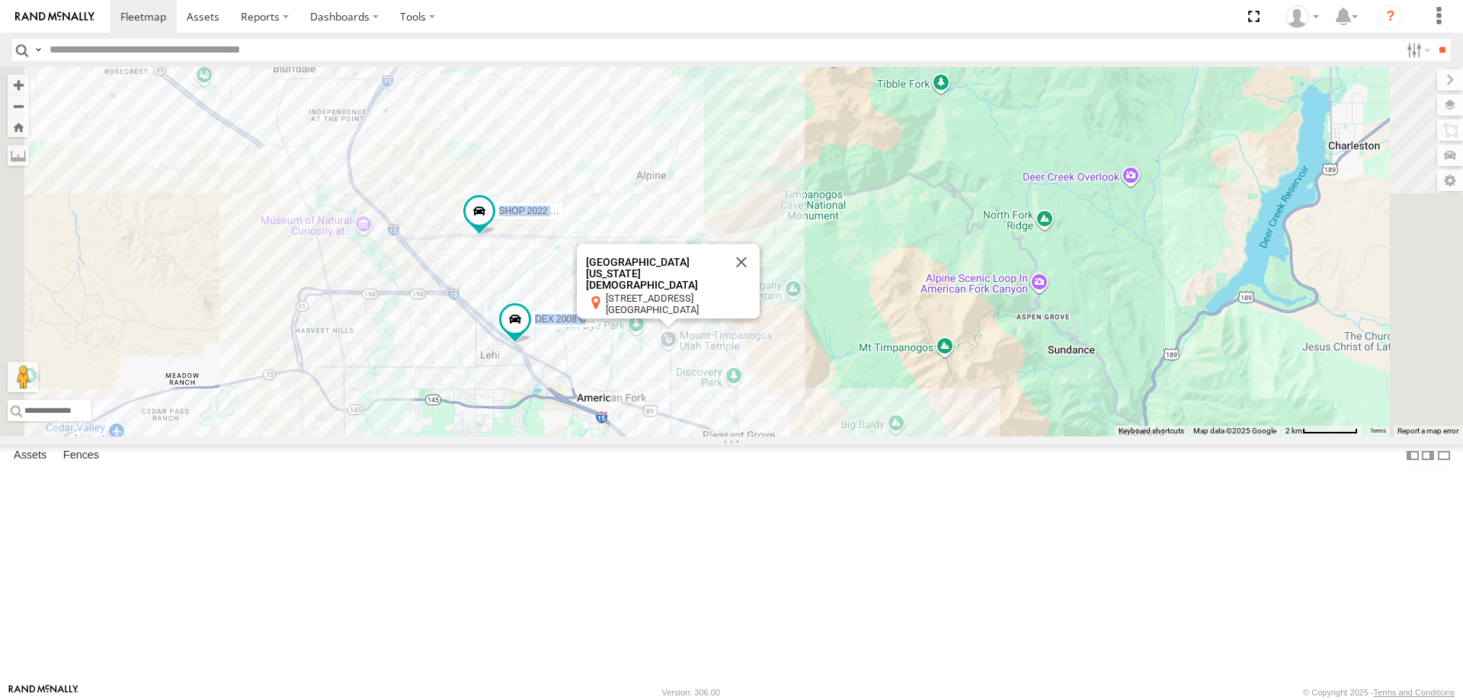
drag, startPoint x: 948, startPoint y: 388, endPoint x: 795, endPoint y: 193, distance: 247.5
click at [795, 193] on div "JORGE 2020 F350 GT2 MITCH 2017 F150 JAKE 2014 Chevy SHOP 2022 F150 DEX 2008 Che…" at bounding box center [731, 251] width 1463 height 369
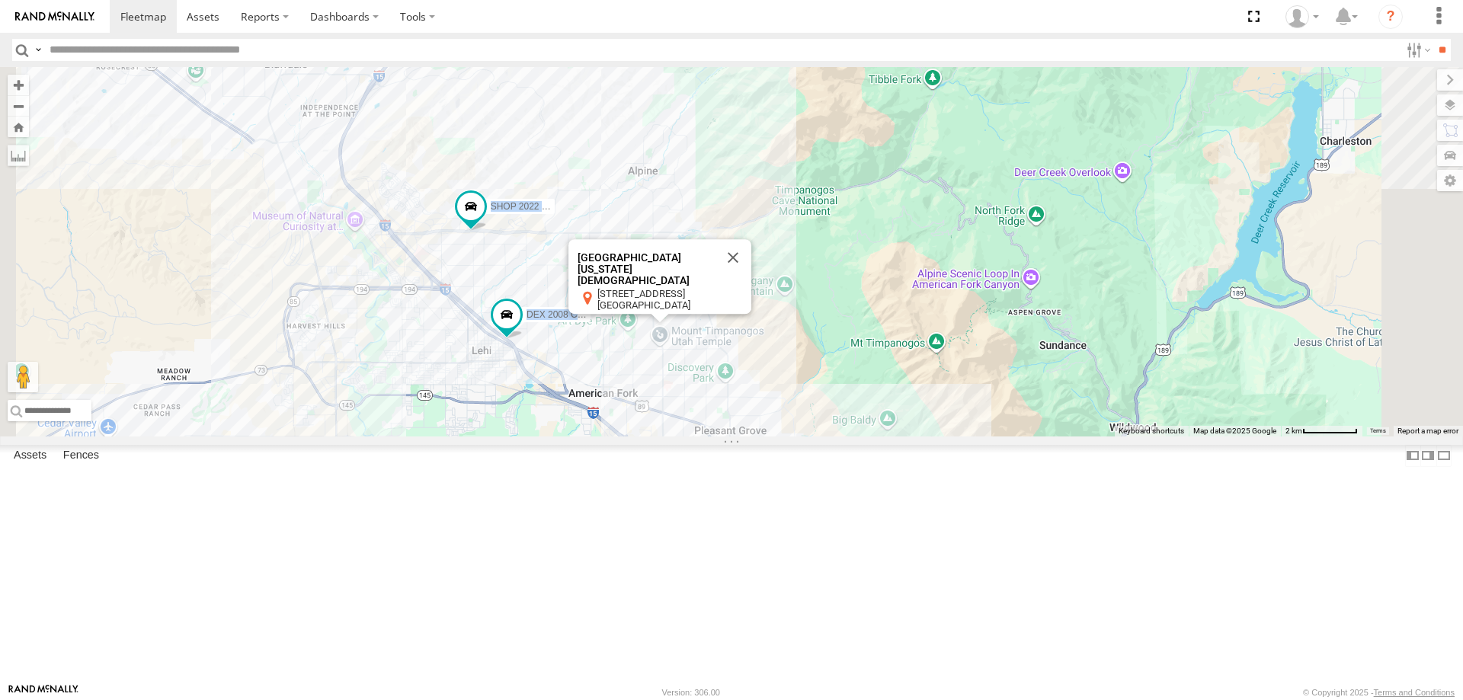
click at [871, 436] on div "JORGE 2020 F350 GT2 MITCH 2017 F150 JAKE 2014 Chevy SHOP 2022 F150 DEX 2008 Che…" at bounding box center [731, 251] width 1463 height 369
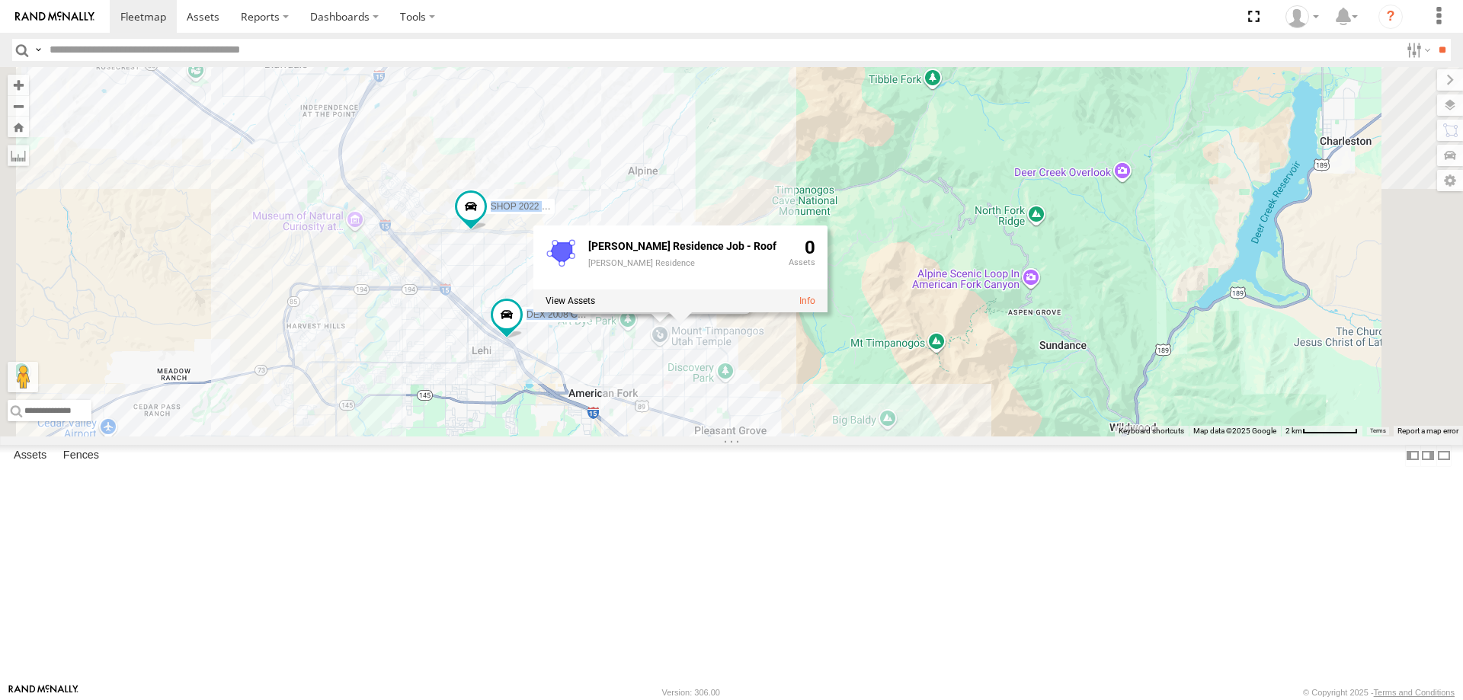
click at [1020, 436] on div "JORGE 2020 F350 GT2 MITCH 2017 F150 JAKE 2014 Chevy SHOP 2022 F150 DEX 2008 Che…" at bounding box center [731, 251] width 1463 height 369
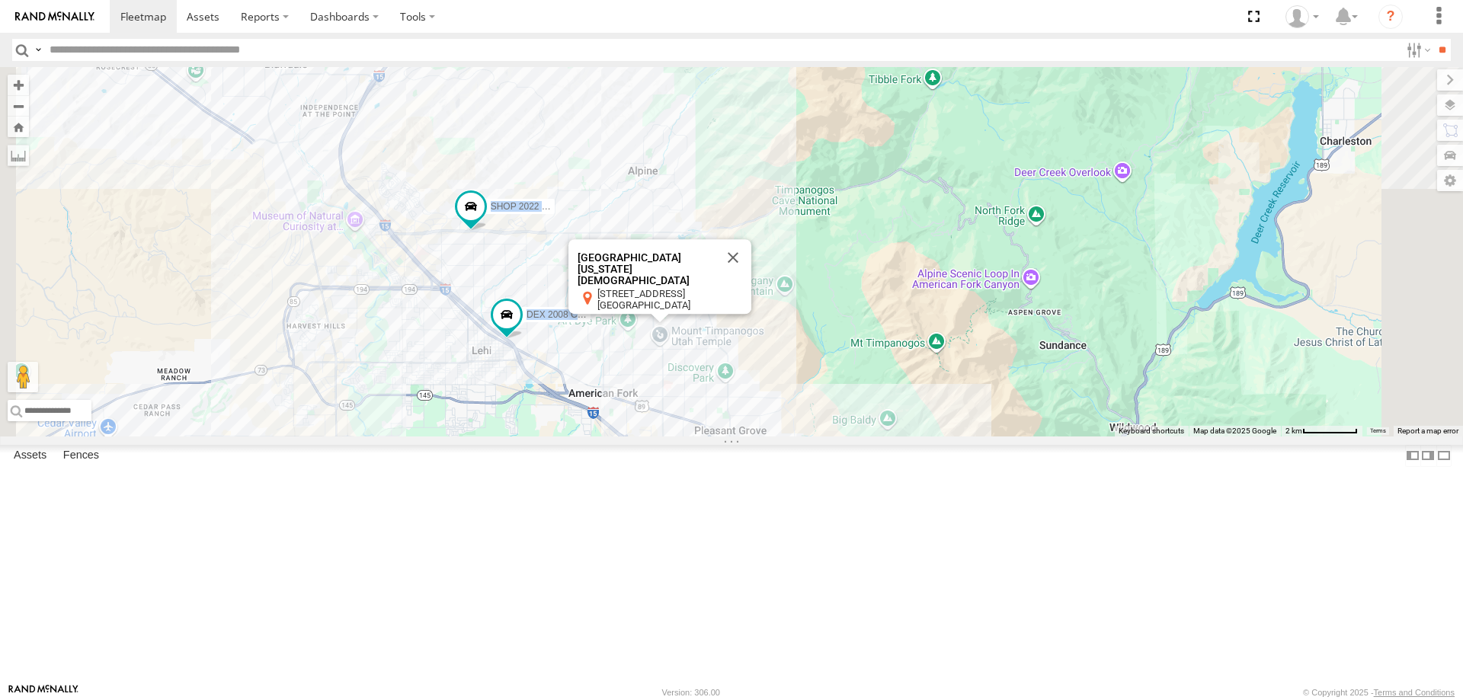
click at [752, 419] on div "JORGE 2020 F350 GT2 MITCH 2017 F150 JAKE 2014 Chevy SHOP 2022 F150 DEX 2008 Che…" at bounding box center [731, 251] width 1463 height 369
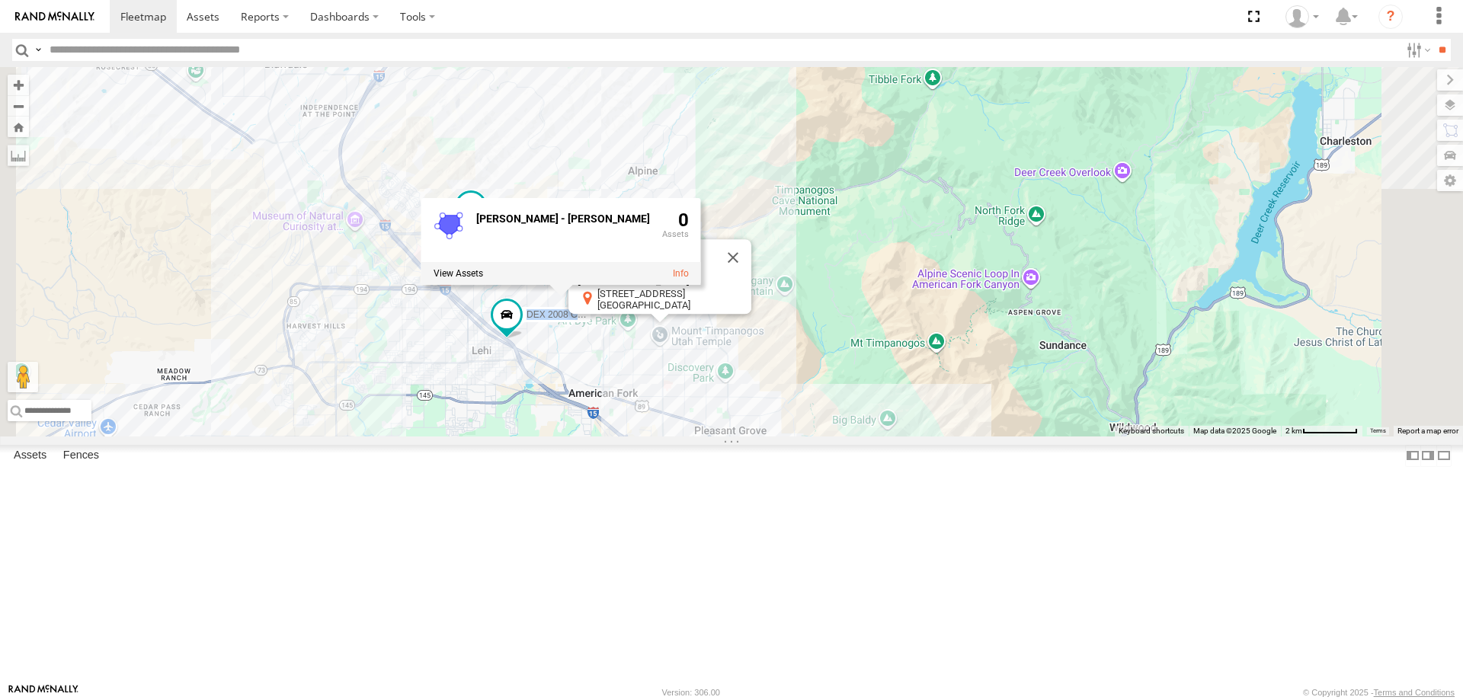
click at [1014, 436] on div "JORGE 2020 F350 GT2 MITCH 2017 F150 JAKE 2014 Chevy SHOP 2022 F150 DEX 2008 Che…" at bounding box center [731, 251] width 1463 height 369
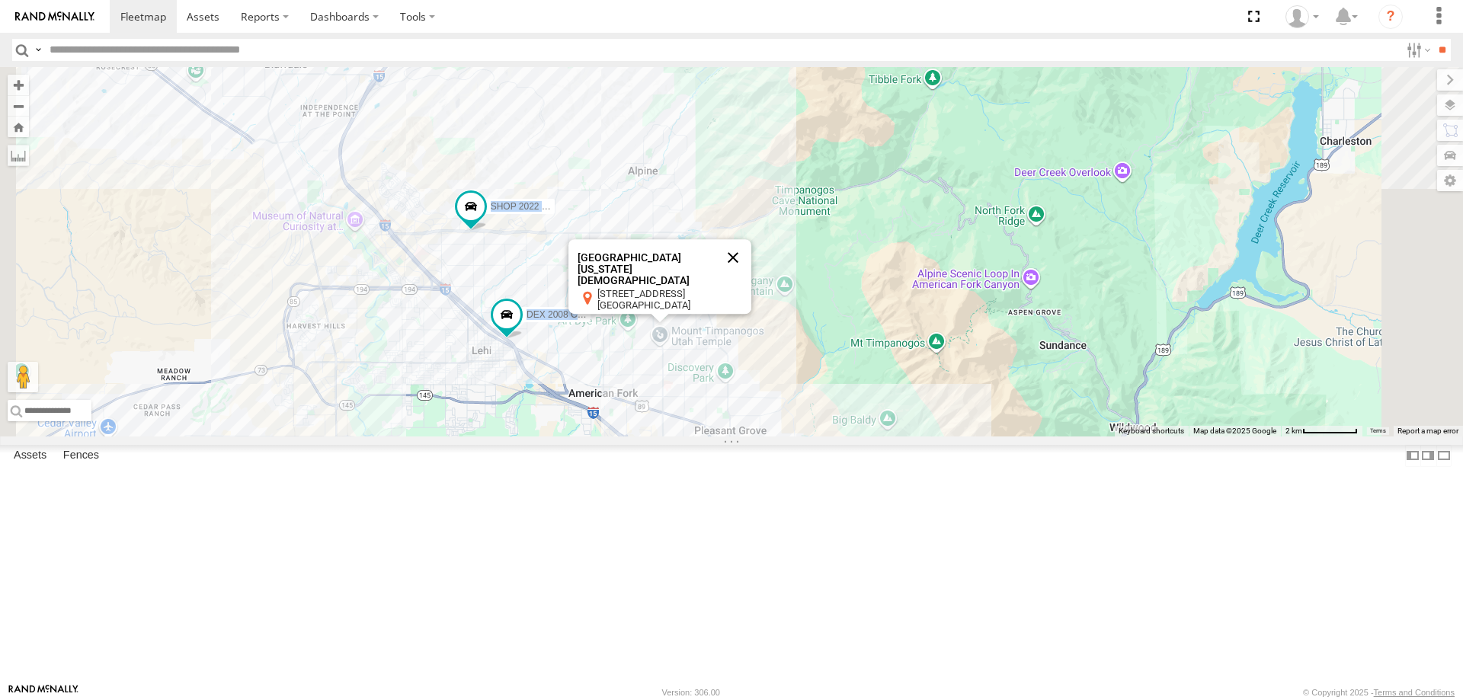
click at [751, 276] on button "Close" at bounding box center [733, 257] width 37 height 37
click at [894, 436] on div "JORGE 2020 F350 GT2 MITCH 2017 F150 JAKE 2014 Chevy SHOP 2022 F150 DEX 2008 Che…" at bounding box center [731, 251] width 1463 height 369
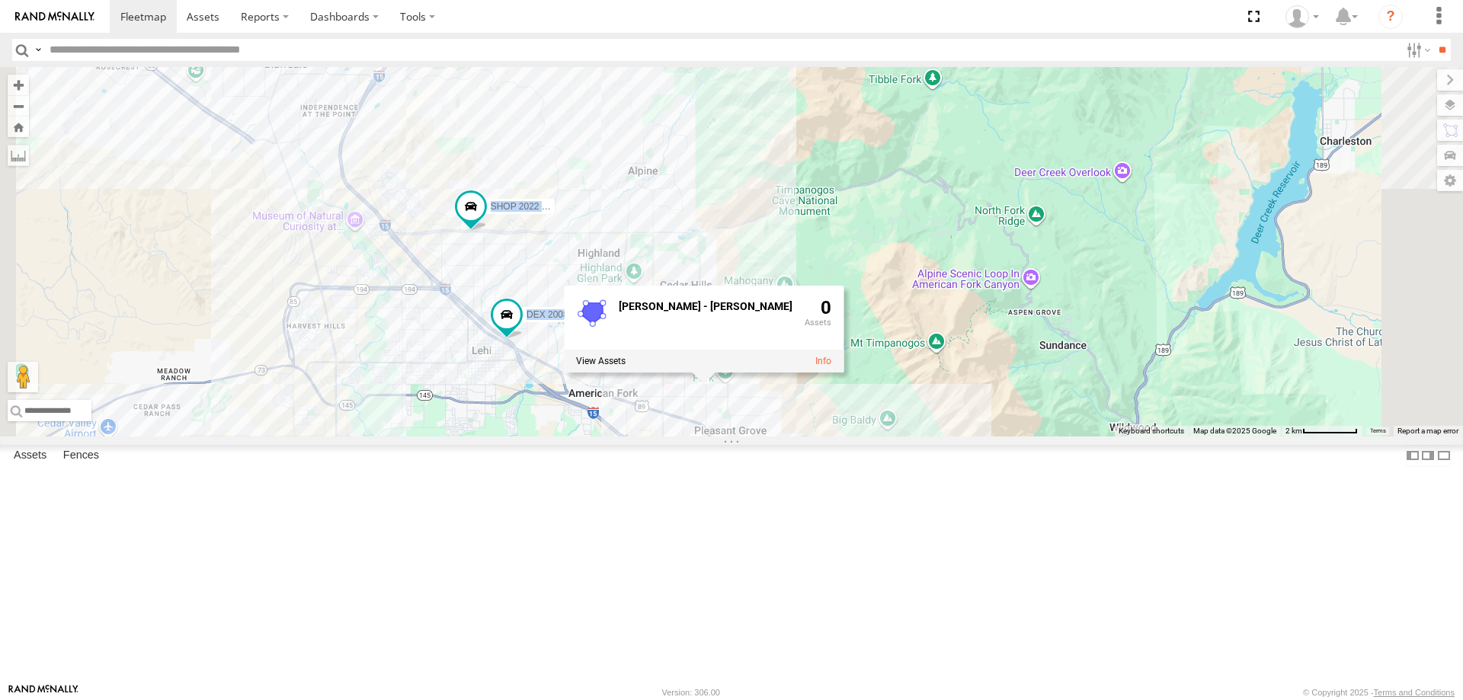
click at [979, 332] on div "JORGE 2020 F350 GT2 MITCH 2017 F150 JAKE 2014 Chevy SHOP 2022 F150 DEX 2008 Che…" at bounding box center [731, 251] width 1463 height 369
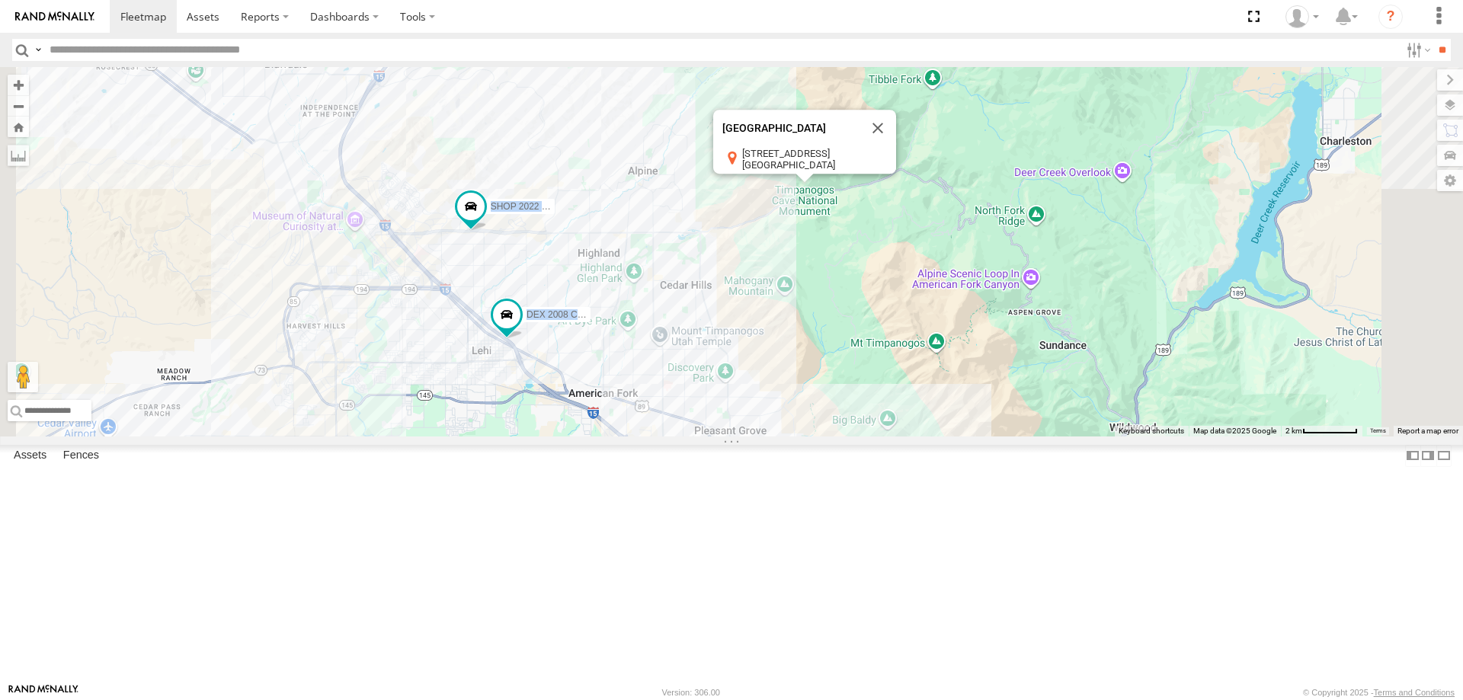
click at [872, 436] on div "JORGE 2020 F350 GT2 MITCH 2017 F150 JAKE 2014 Chevy SHOP 2022 F150 DEX 2008 Che…" at bounding box center [731, 251] width 1463 height 369
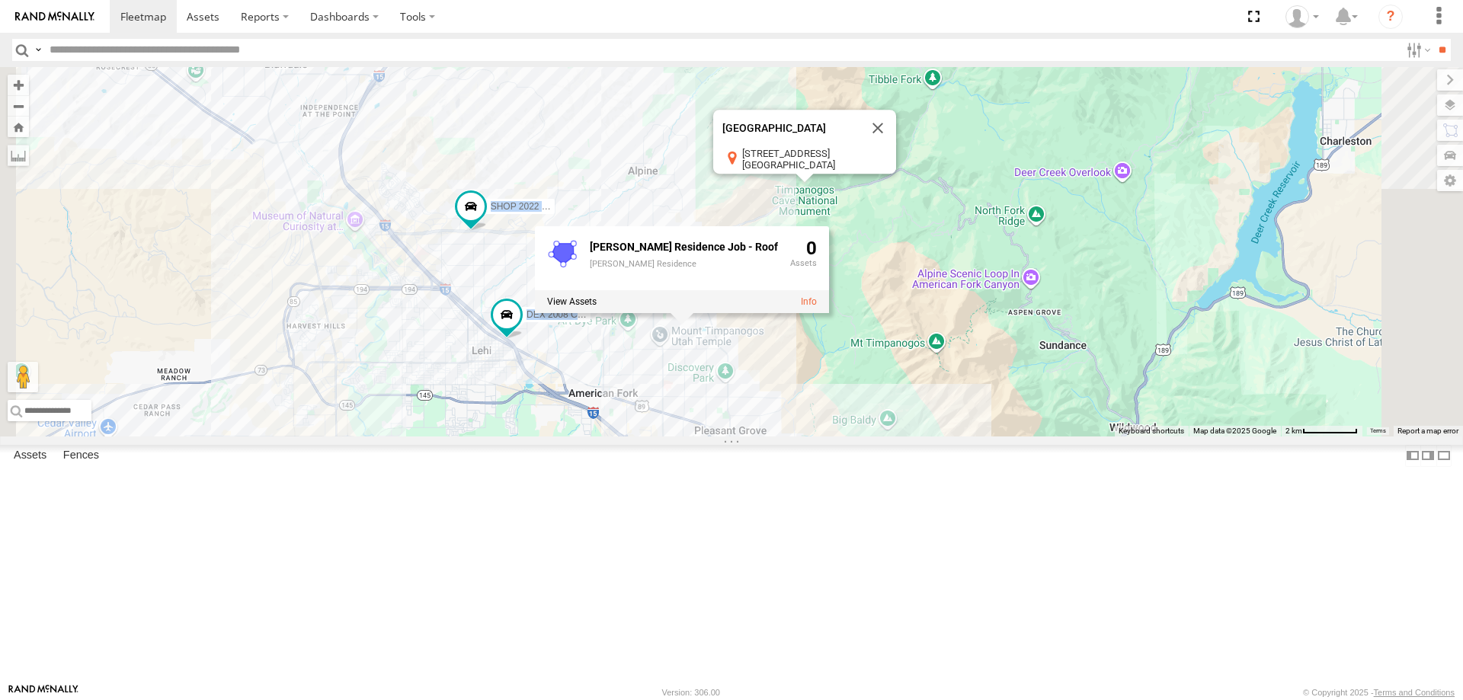
click at [836, 320] on div "JORGE 2020 F350 GT2 MITCH 2017 F150 JAKE 2014 Chevy SHOP 2022 F150 DEX 2008 Che…" at bounding box center [731, 251] width 1463 height 369
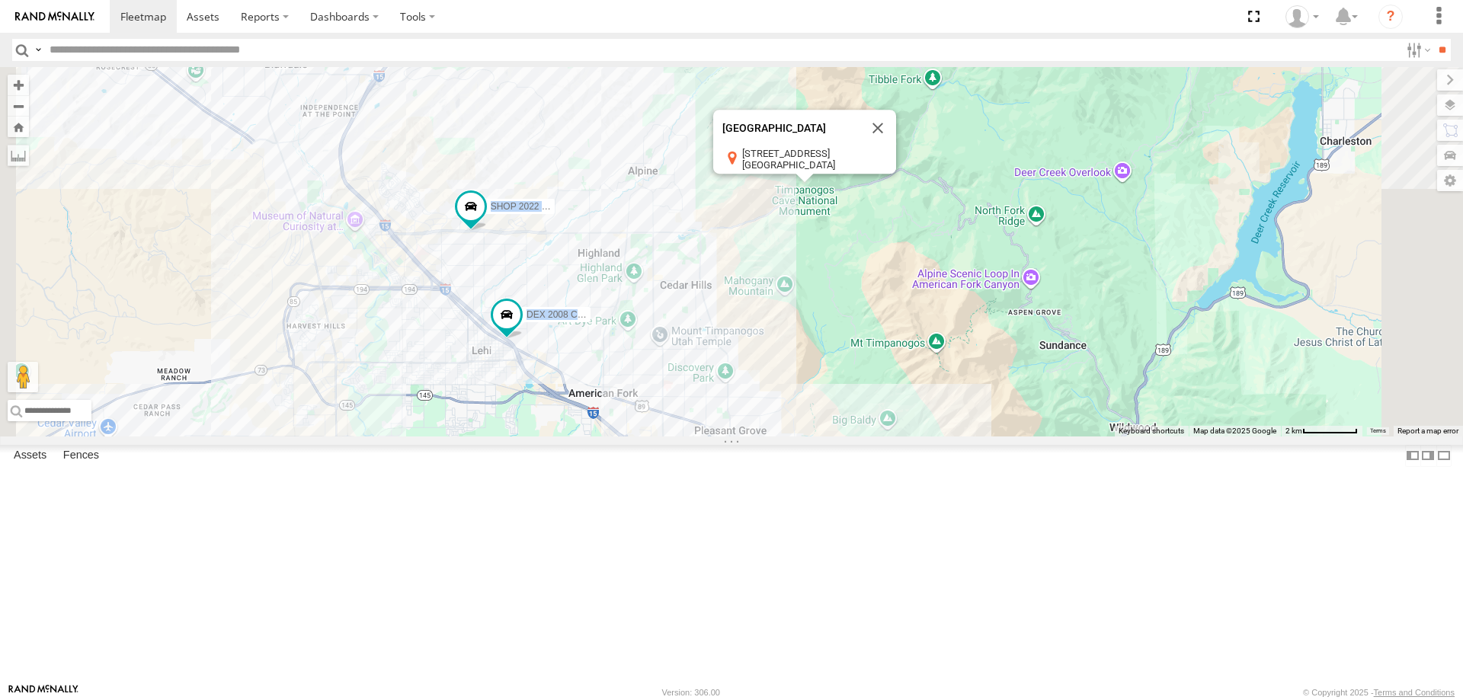
click at [795, 383] on div "JORGE 2020 F350 GT2 MITCH 2017 F150 JAKE 2014 Chevy SHOP 2022 F150 DEX 2008 Che…" at bounding box center [731, 251] width 1463 height 369
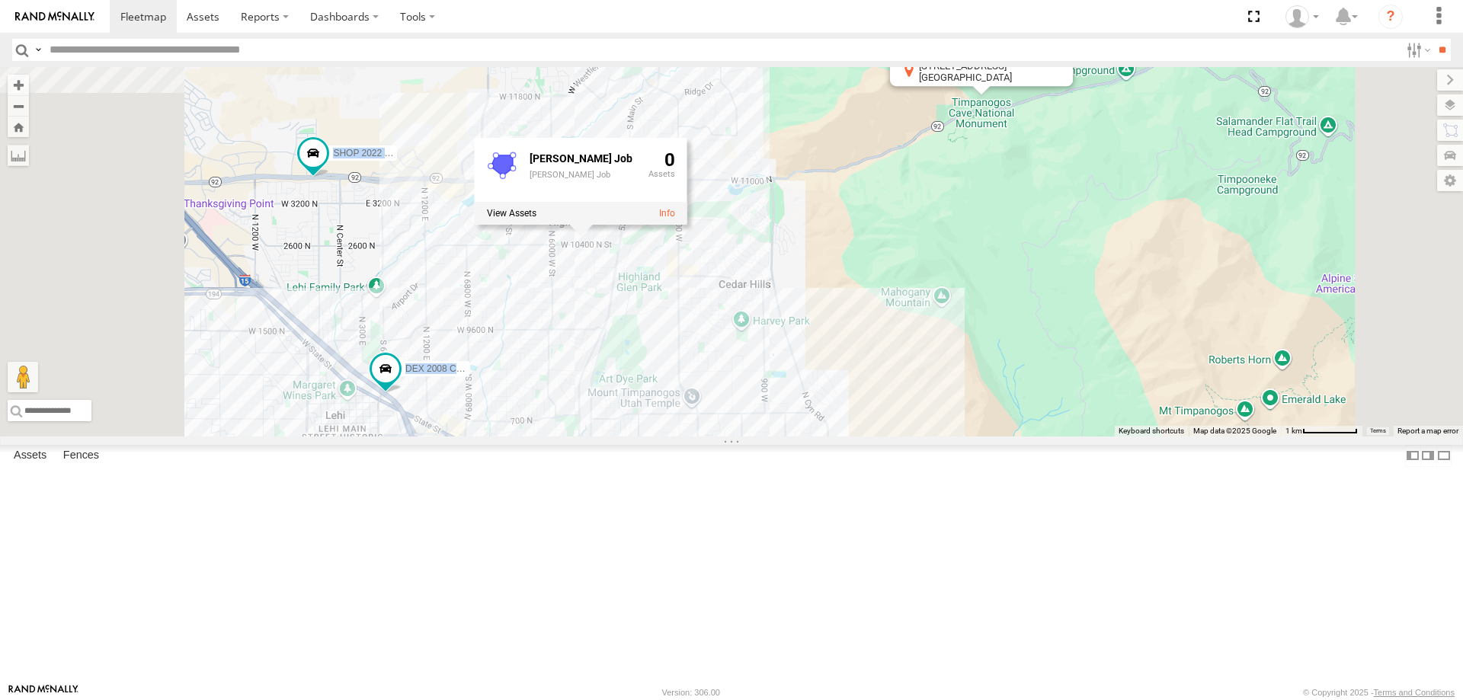
click at [981, 387] on div "JORGE 2020 F350 GT2 MITCH 2017 F150 JAKE 2014 Chevy SHOP 2022 F150 DEX 2008 Che…" at bounding box center [731, 251] width 1463 height 369
click at [689, 430] on div "JORGE 2020 F350 GT2 MITCH 2017 F150 JAKE 2014 Chevy SHOP 2022 F150 DEX 2008 Che…" at bounding box center [731, 251] width 1463 height 369
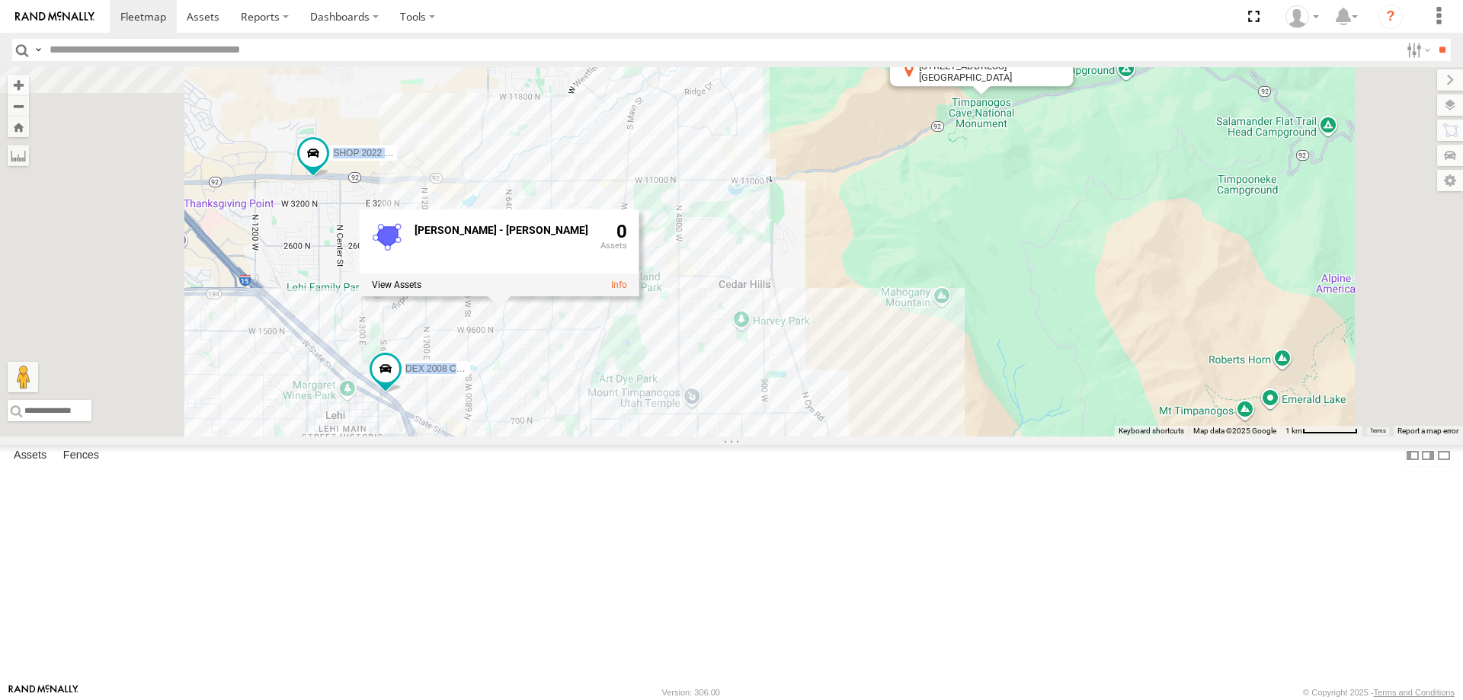
click at [743, 436] on div "JORGE 2020 F350 GT2 MITCH 2017 F150 JAKE 2014 Chevy SHOP 2022 F150 DEX 2008 Che…" at bounding box center [731, 251] width 1463 height 369
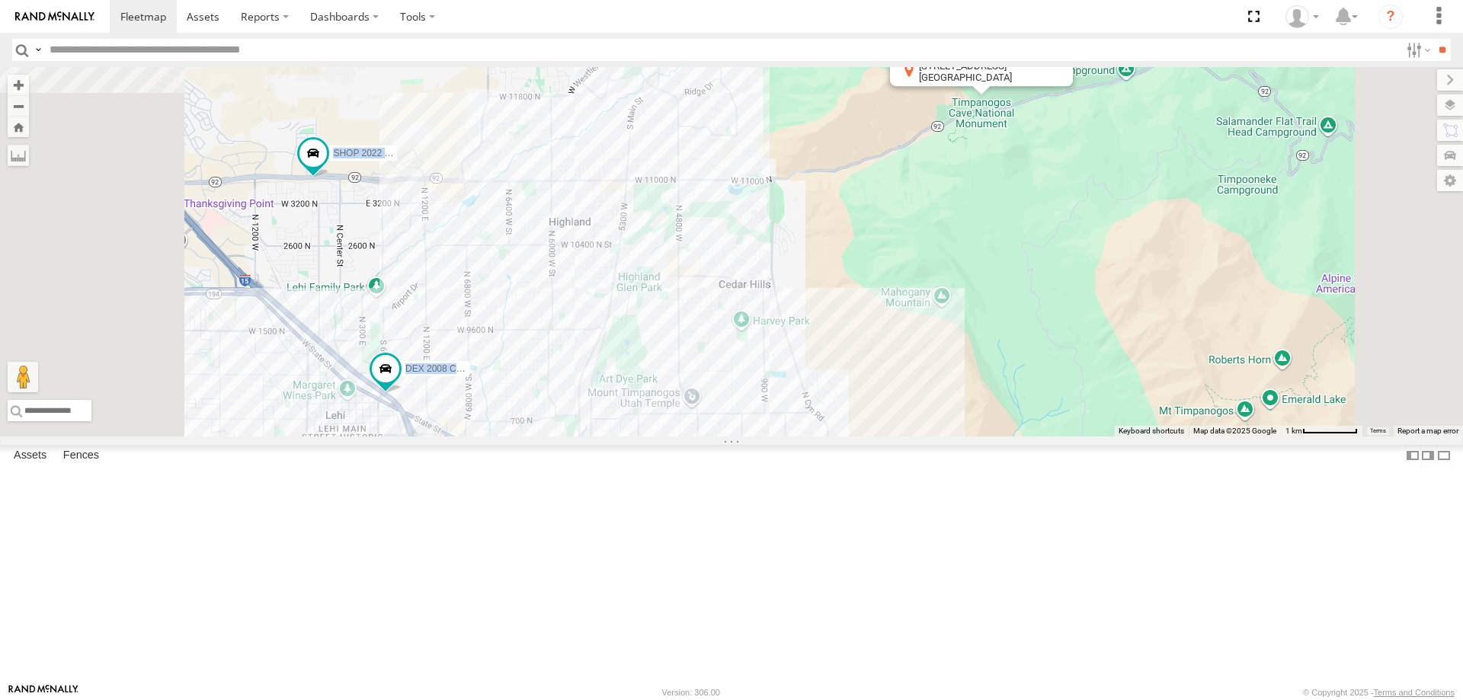
click at [663, 254] on div "JORGE 2020 F350 GT2 MITCH 2017 F150 JAKE 2014 Chevy SHOP 2022 F150 DEX 2008 Che…" at bounding box center [731, 251] width 1463 height 369
click at [753, 436] on div "JORGE 2020 F350 GT2 MITCH 2017 F150 JAKE 2014 Chevy SHOP 2022 F150 DEX 2008 Che…" at bounding box center [731, 251] width 1463 height 369
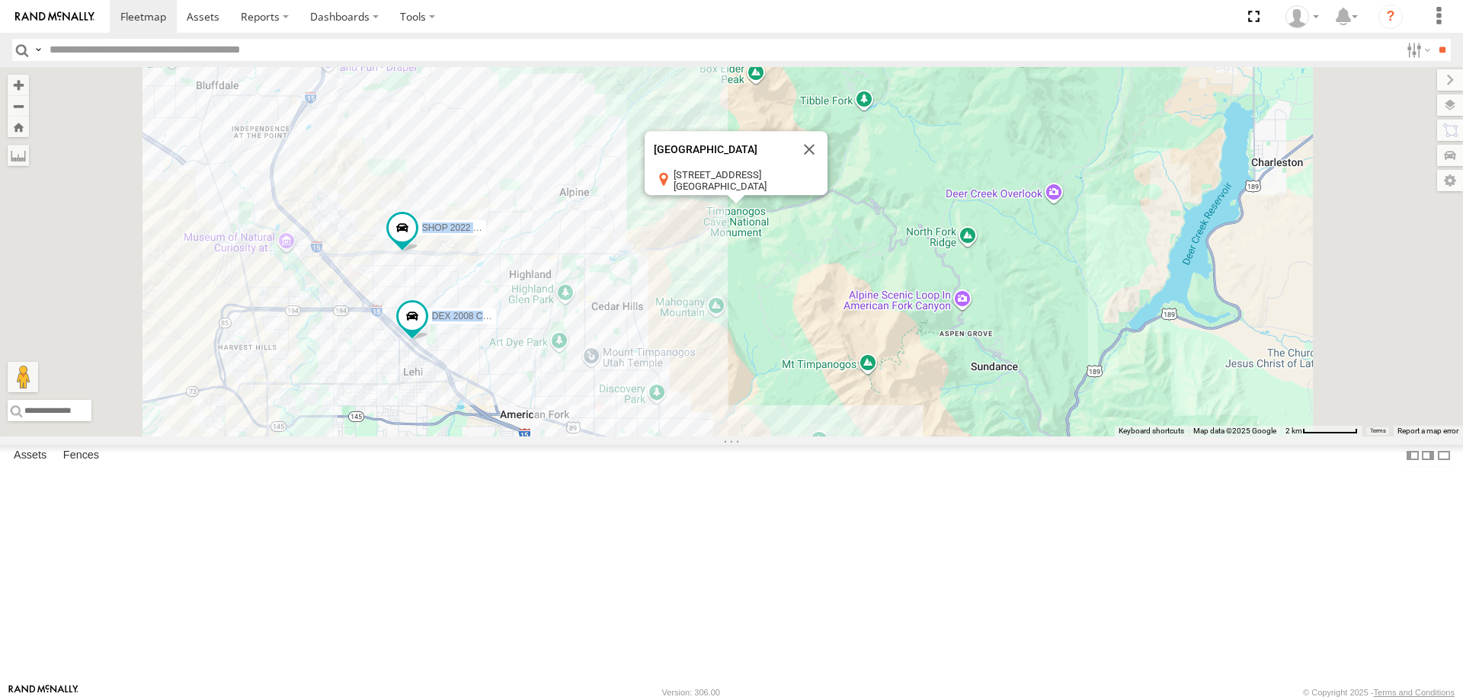
click at [562, 436] on div "JORGE 2020 F350 GT2 MITCH 2017 F150 JAKE 2014 Chevy SHOP 2022 F150 DEX 2008 Che…" at bounding box center [731, 251] width 1463 height 369
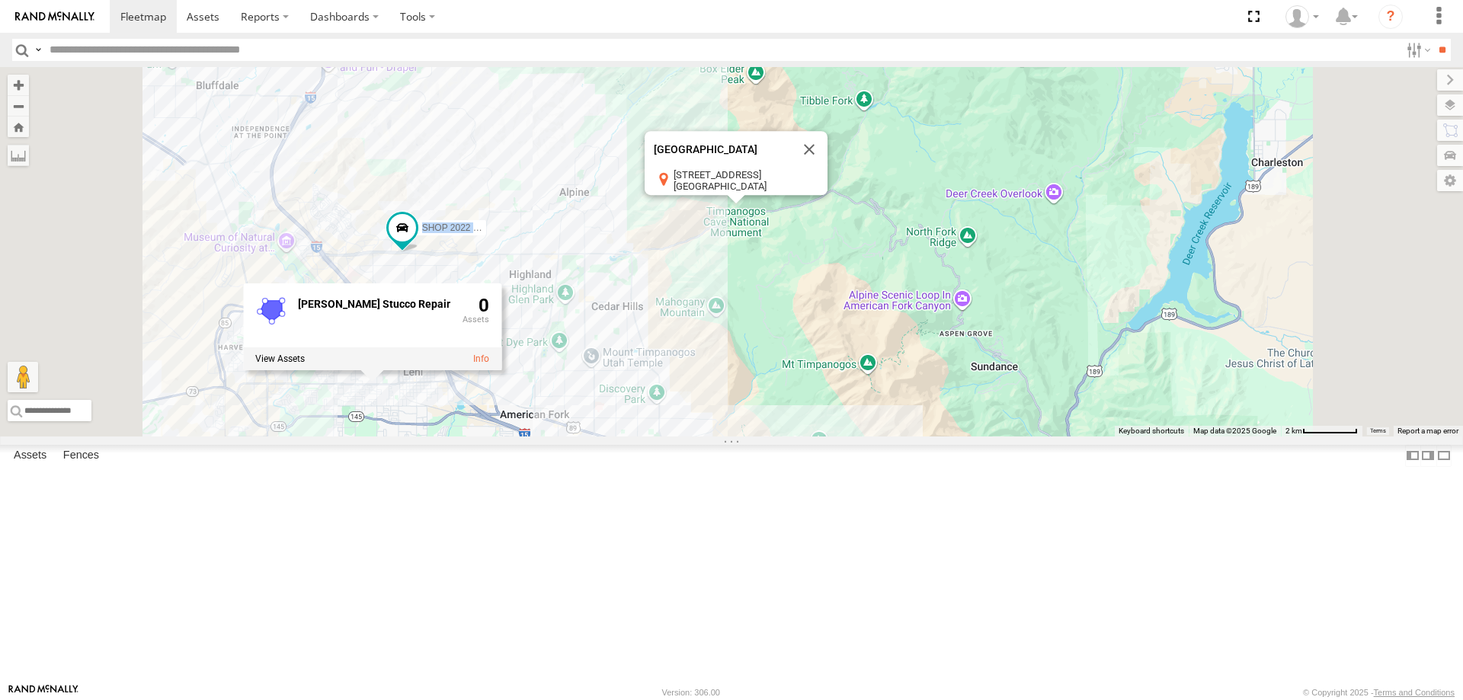
click at [770, 436] on div "JORGE 2020 F350 GT2 MITCH 2017 F150 JAKE 2014 Chevy SHOP 2022 F150 DEX 2008 Che…" at bounding box center [731, 251] width 1463 height 369
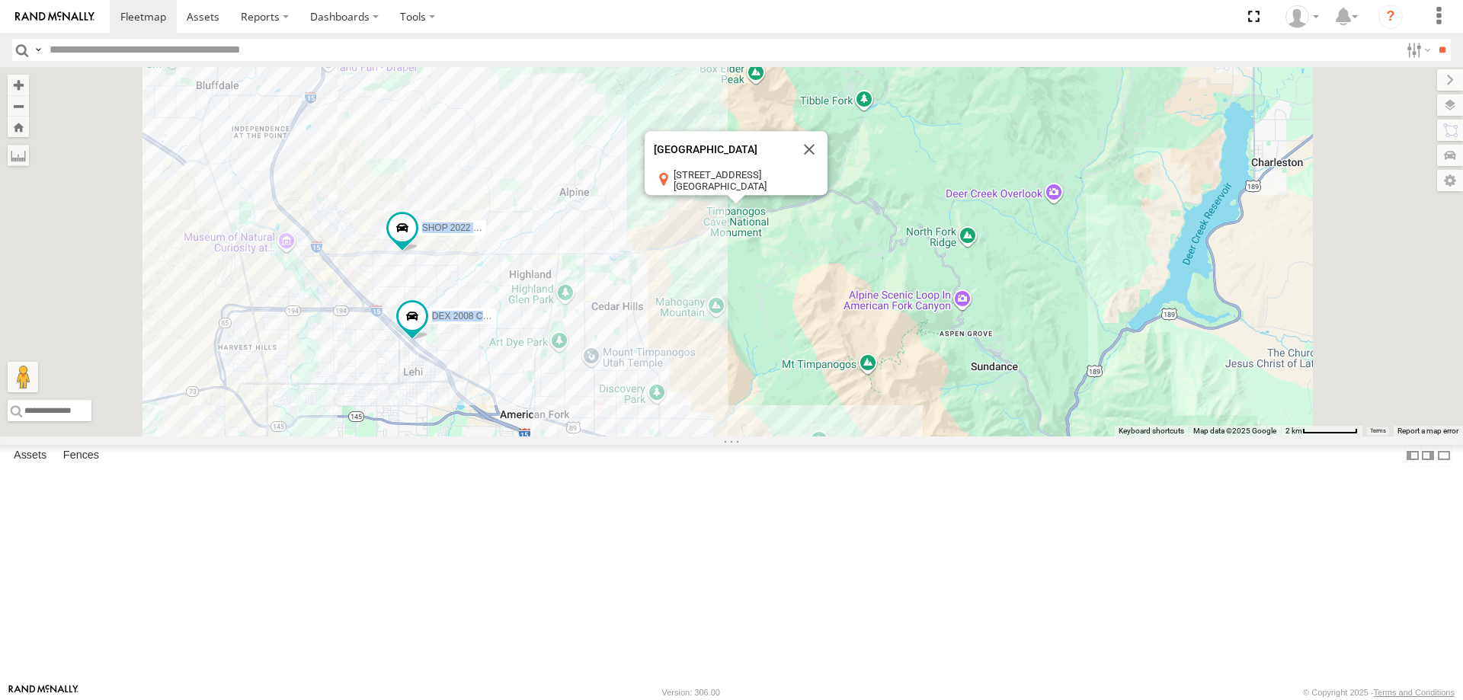
click at [625, 199] on div "JORGE 2020 F350 GT2 MITCH 2017 F150 JAKE 2014 Chevy SHOP 2022 F150 DEX 2008 Che…" at bounding box center [731, 251] width 1463 height 369
click at [654, 261] on div "JORGE 2020 F350 GT2 MITCH 2017 F150 JAKE 2014 Chevy SHOP 2022 F150 DEX 2008 Che…" at bounding box center [731, 251] width 1463 height 369
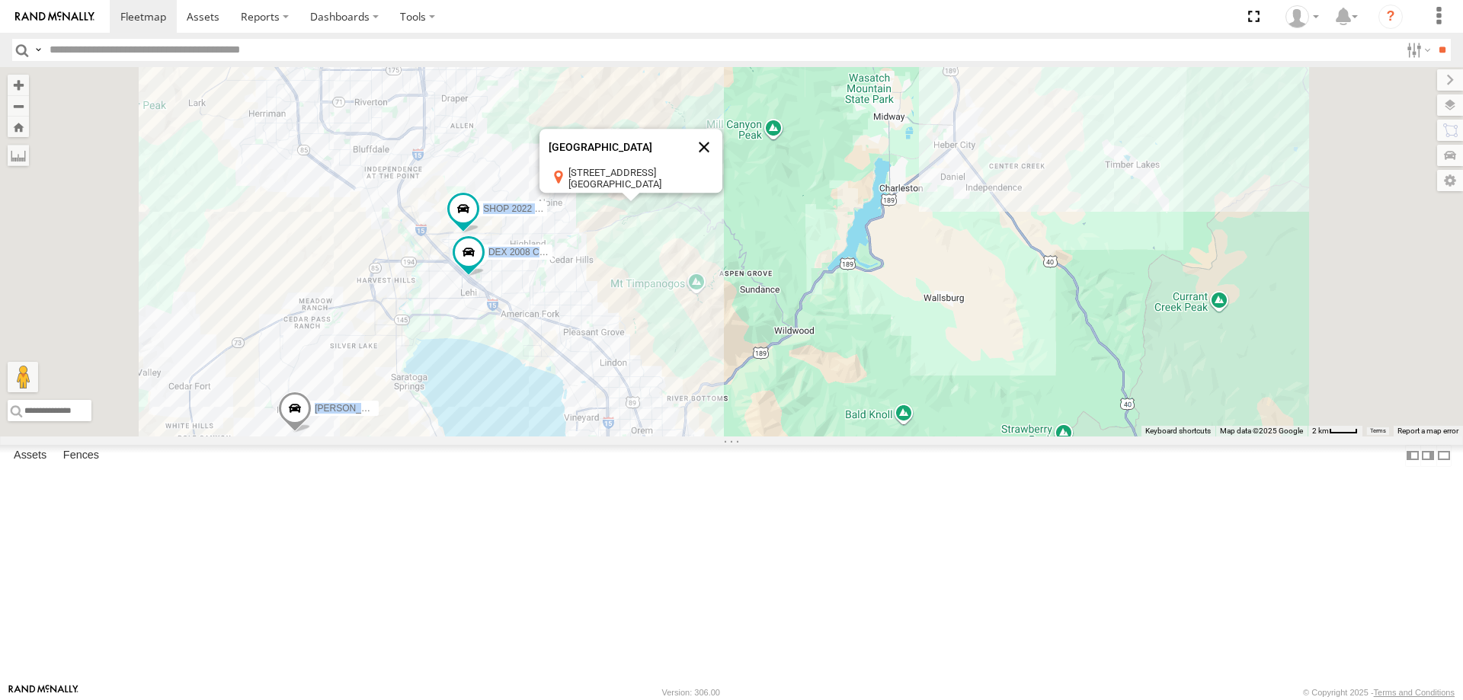
click at [722, 165] on button "Close" at bounding box center [704, 147] width 37 height 37
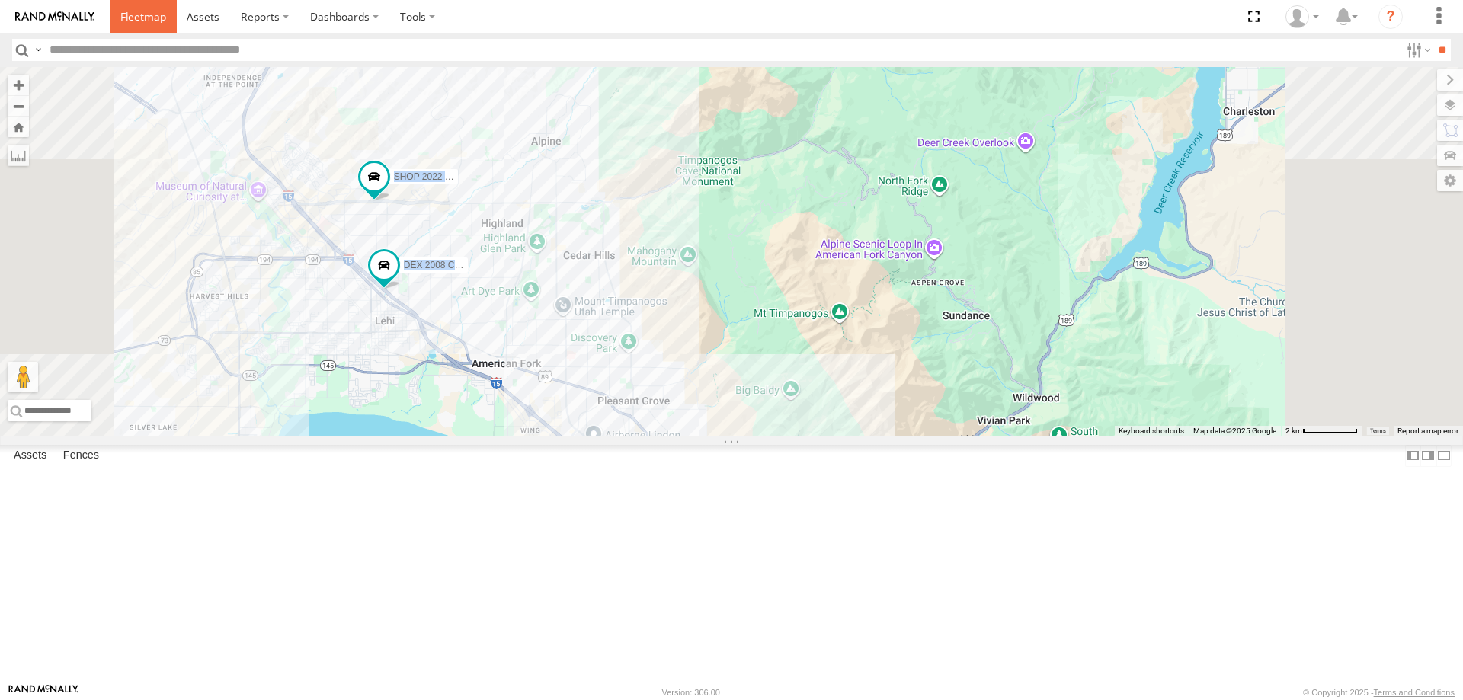
click at [137, 20] on span at bounding box center [143, 16] width 46 height 14
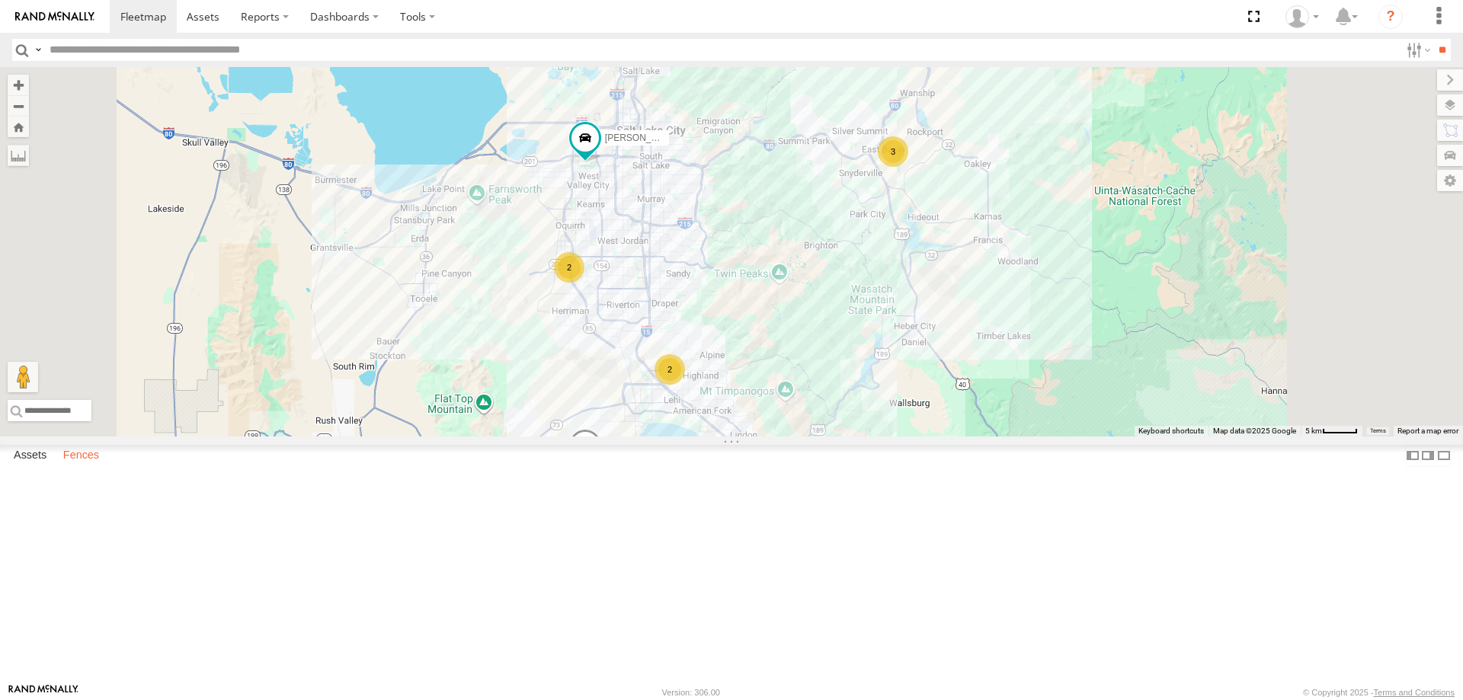
click at [73, 466] on label "Fences" at bounding box center [81, 455] width 51 height 21
click at [0, 0] on div "RC [PERSON_NAME]" at bounding box center [0, 0] width 0 height 0
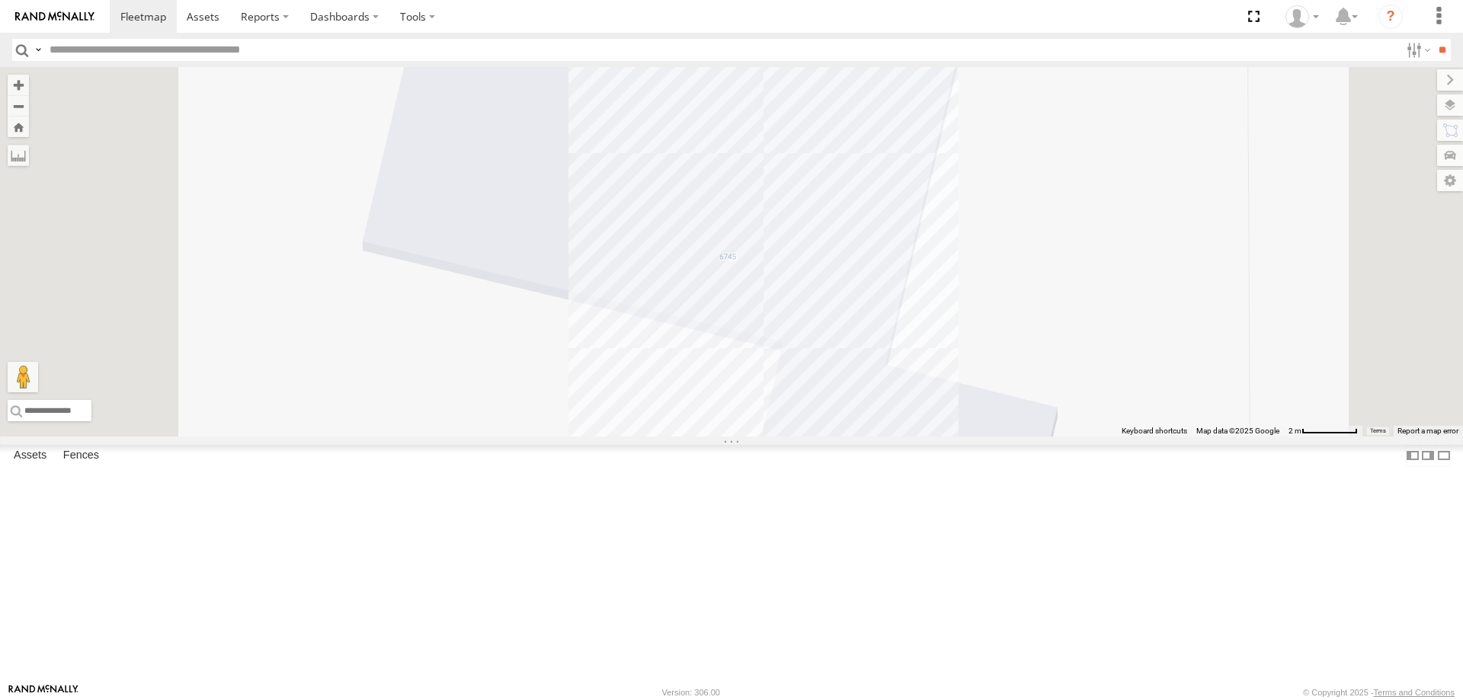
click at [711, 436] on div at bounding box center [731, 251] width 1463 height 369
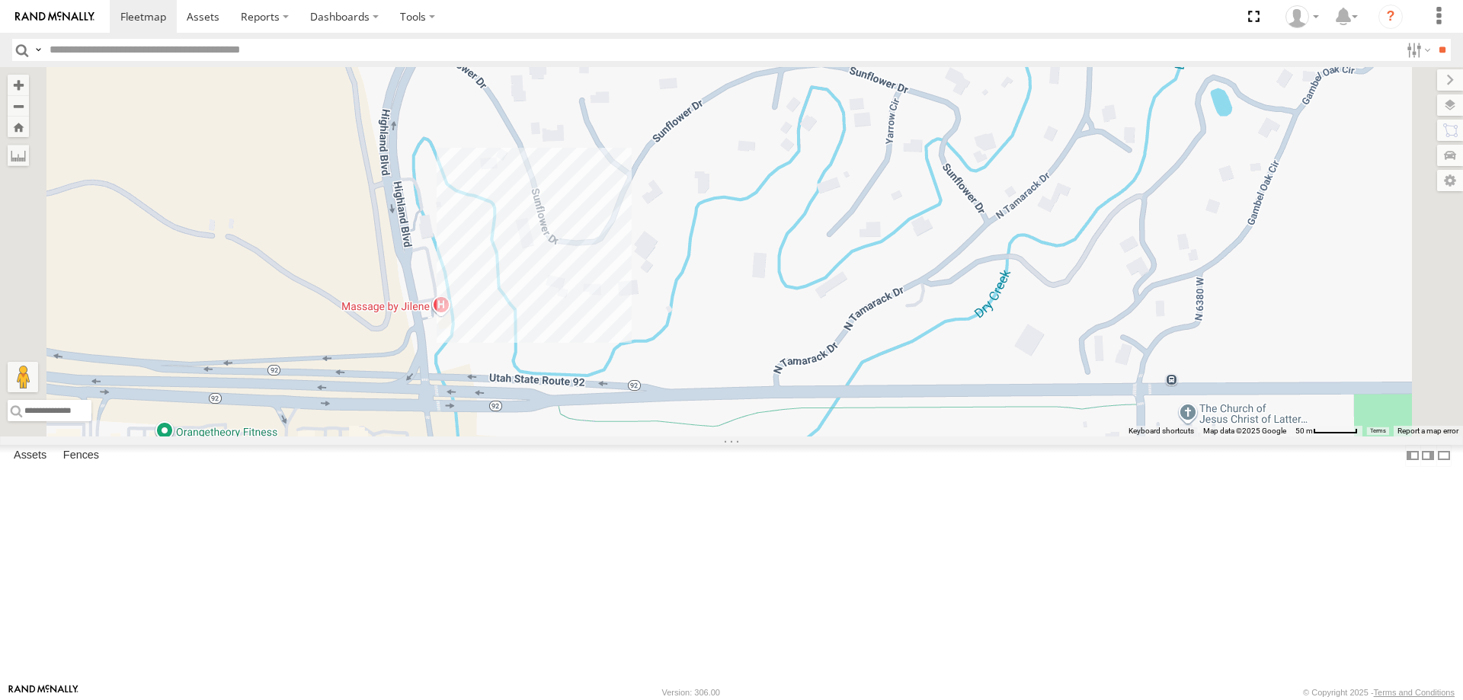
drag, startPoint x: 894, startPoint y: 520, endPoint x: 893, endPoint y: 421, distance: 99.0
click at [894, 422] on div at bounding box center [731, 251] width 1463 height 369
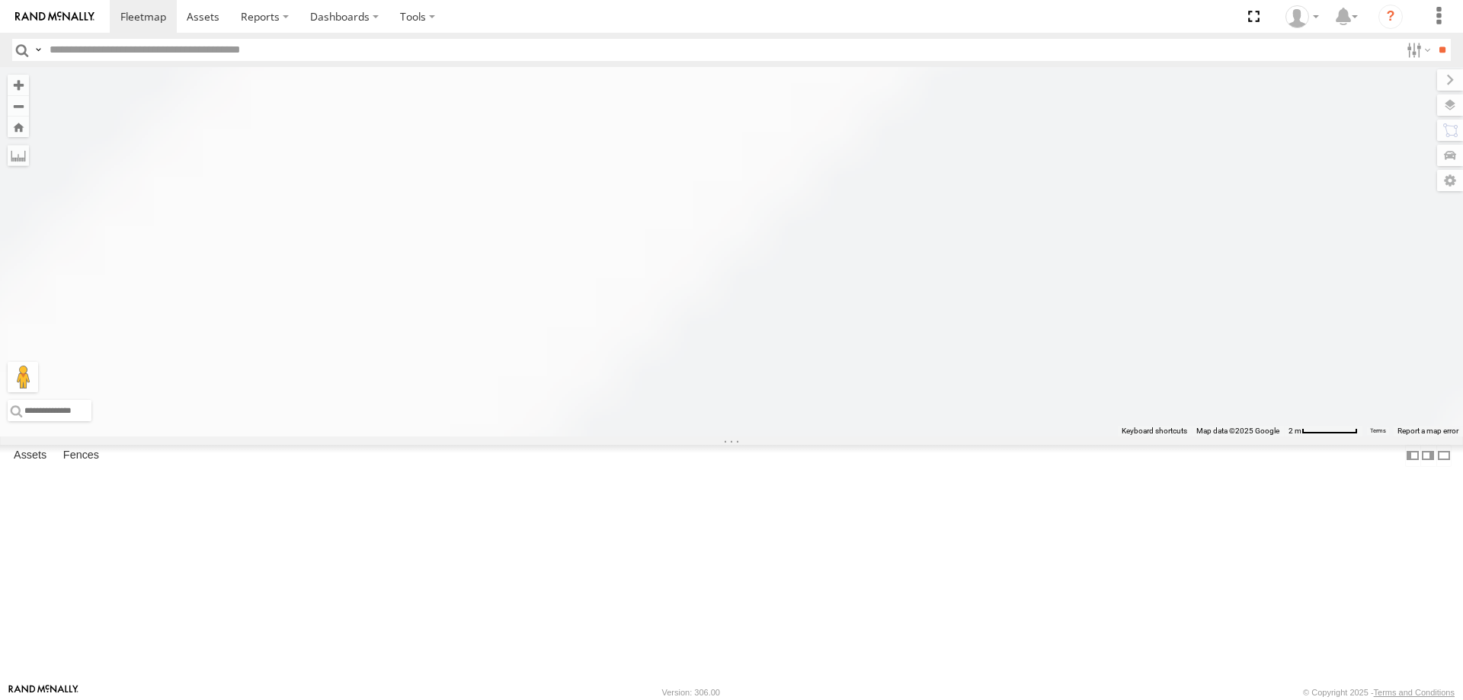
scroll to position [0, 0]
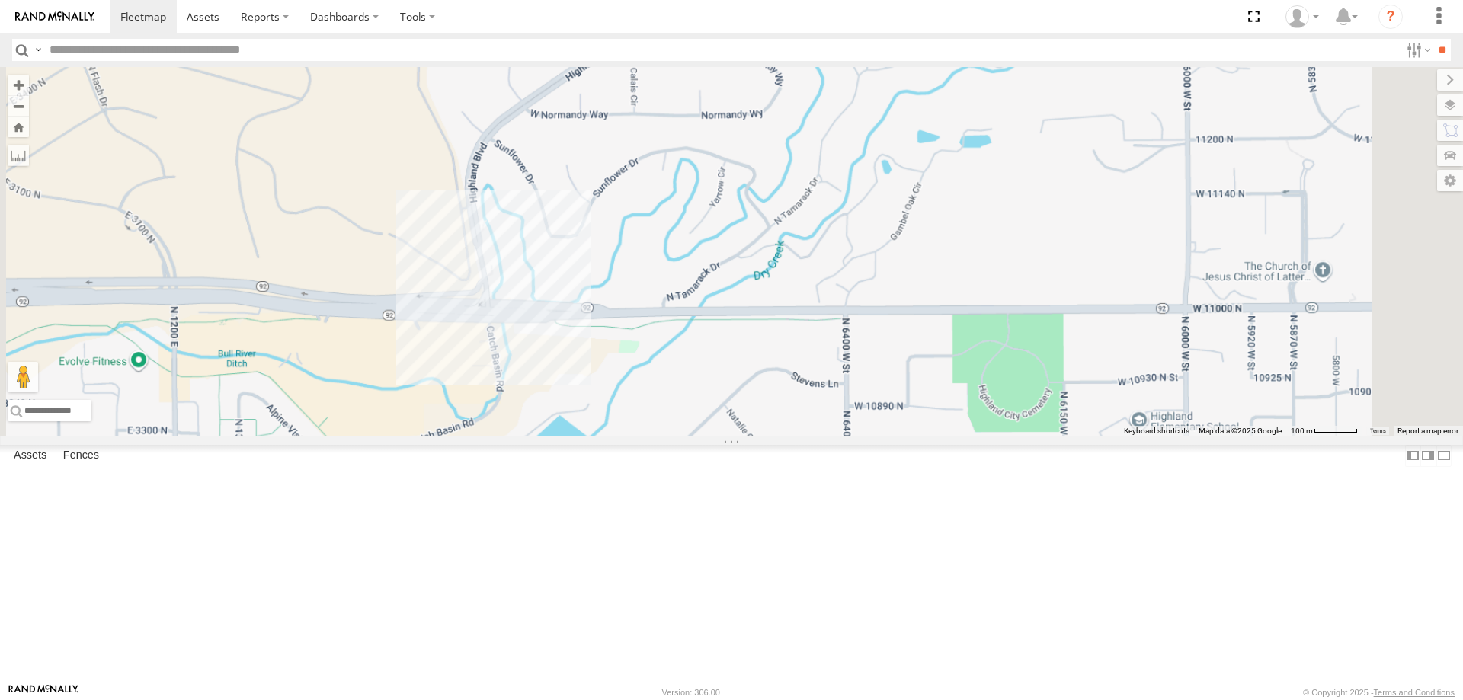
click at [868, 405] on div at bounding box center [731, 251] width 1463 height 369
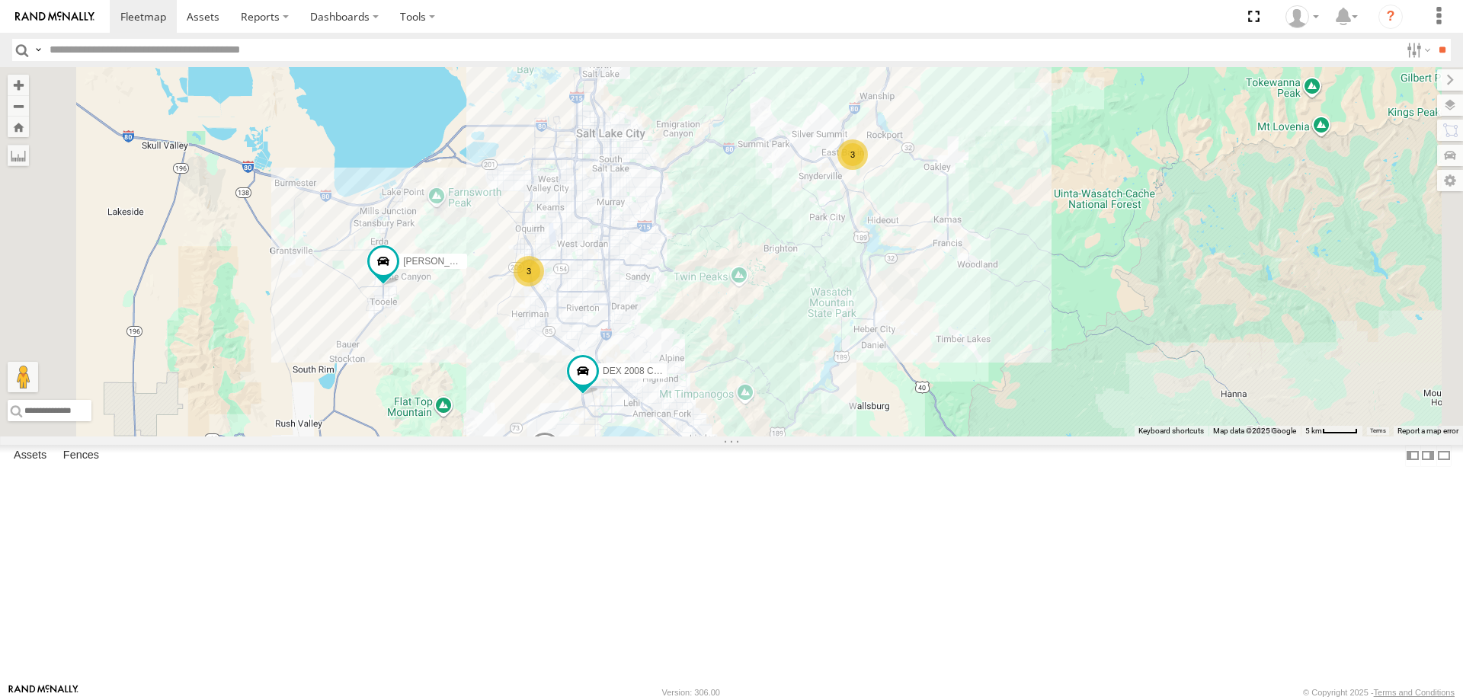
drag, startPoint x: 946, startPoint y: 281, endPoint x: 888, endPoint y: 336, distance: 79.7
click at [888, 336] on div "[PERSON_NAME] 2020 F350 GT2 [PERSON_NAME] 2017 F150 DEX 2008 Chevy JAKE 2014 Ch…" at bounding box center [731, 251] width 1463 height 369
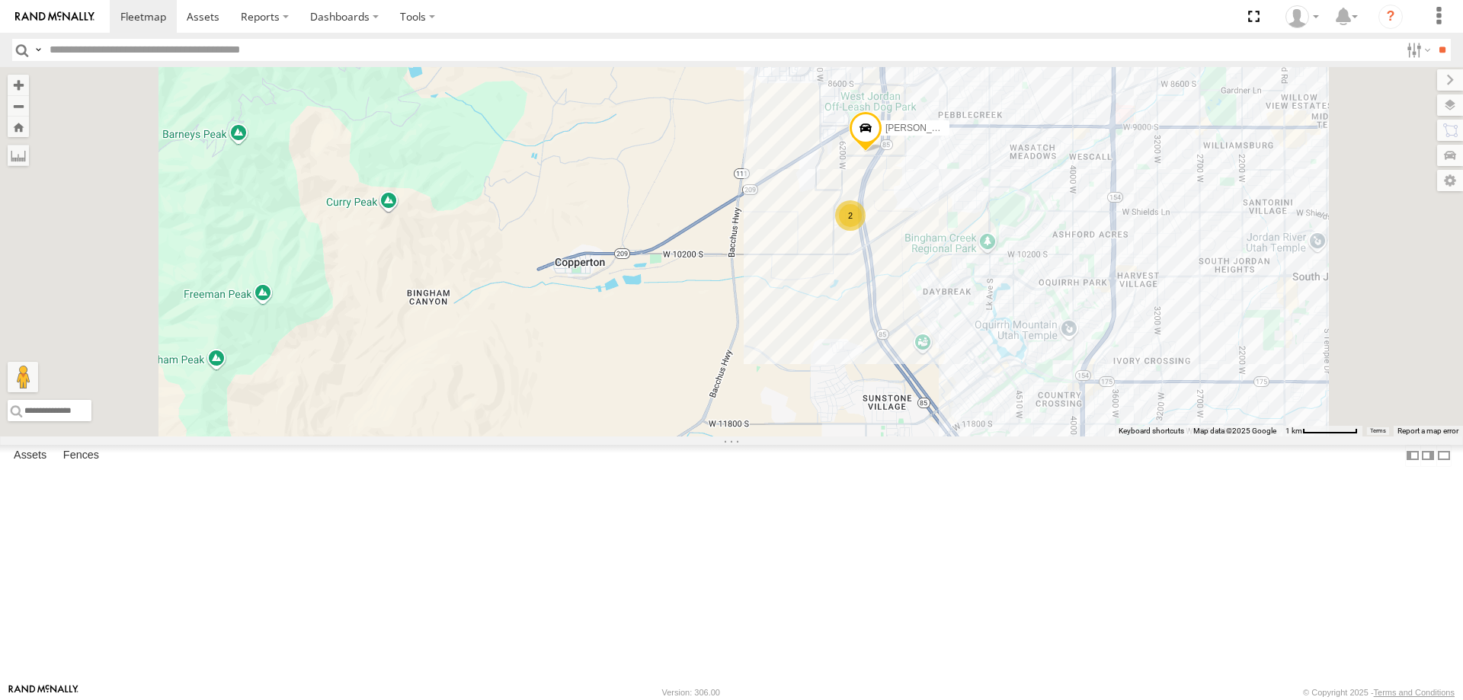
drag, startPoint x: 1319, startPoint y: 273, endPoint x: 1173, endPoint y: 426, distance: 211.2
click at [1182, 425] on div "[PERSON_NAME] 2020 F350 GT2 [PERSON_NAME] 2017 F150 DEX 2008 Chevy JAKE 2014 [P…" at bounding box center [731, 251] width 1463 height 369
